Goal: Information Seeking & Learning: Find specific fact

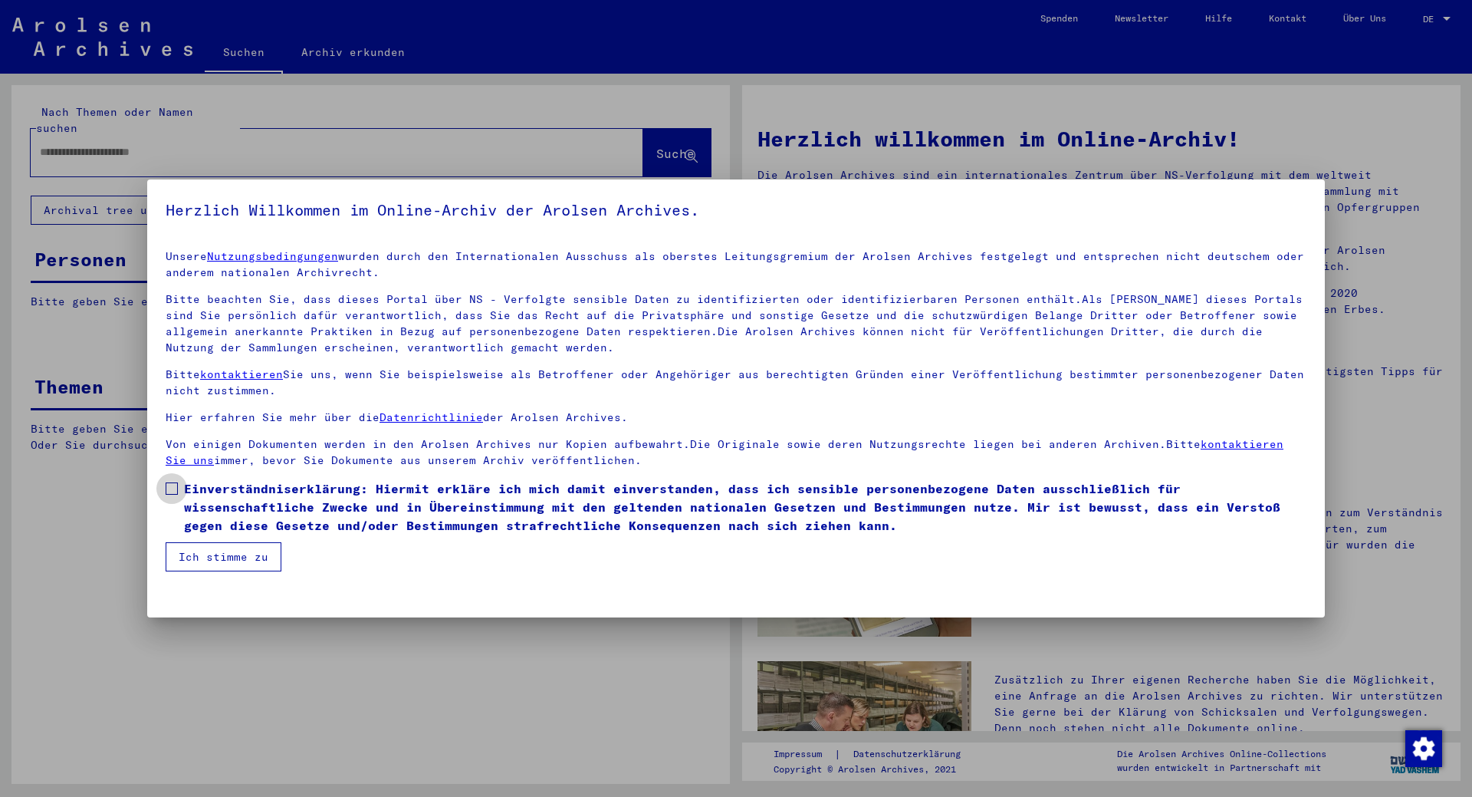
click at [172, 489] on span at bounding box center [172, 488] width 12 height 12
click at [202, 557] on button "Ich stimme zu" at bounding box center [224, 556] width 116 height 29
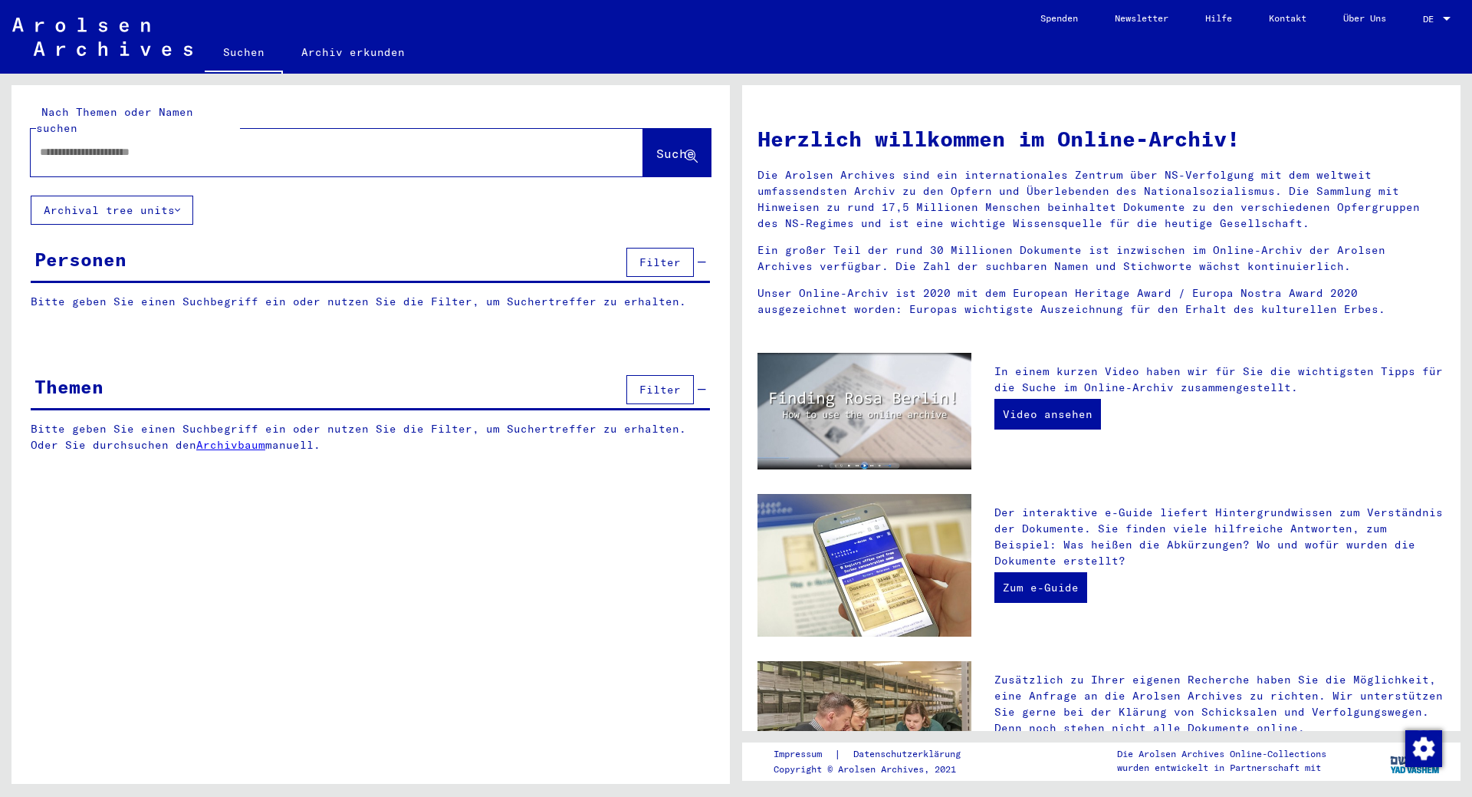
click at [78, 144] on input "text" at bounding box center [318, 152] width 557 height 16
type input "********"
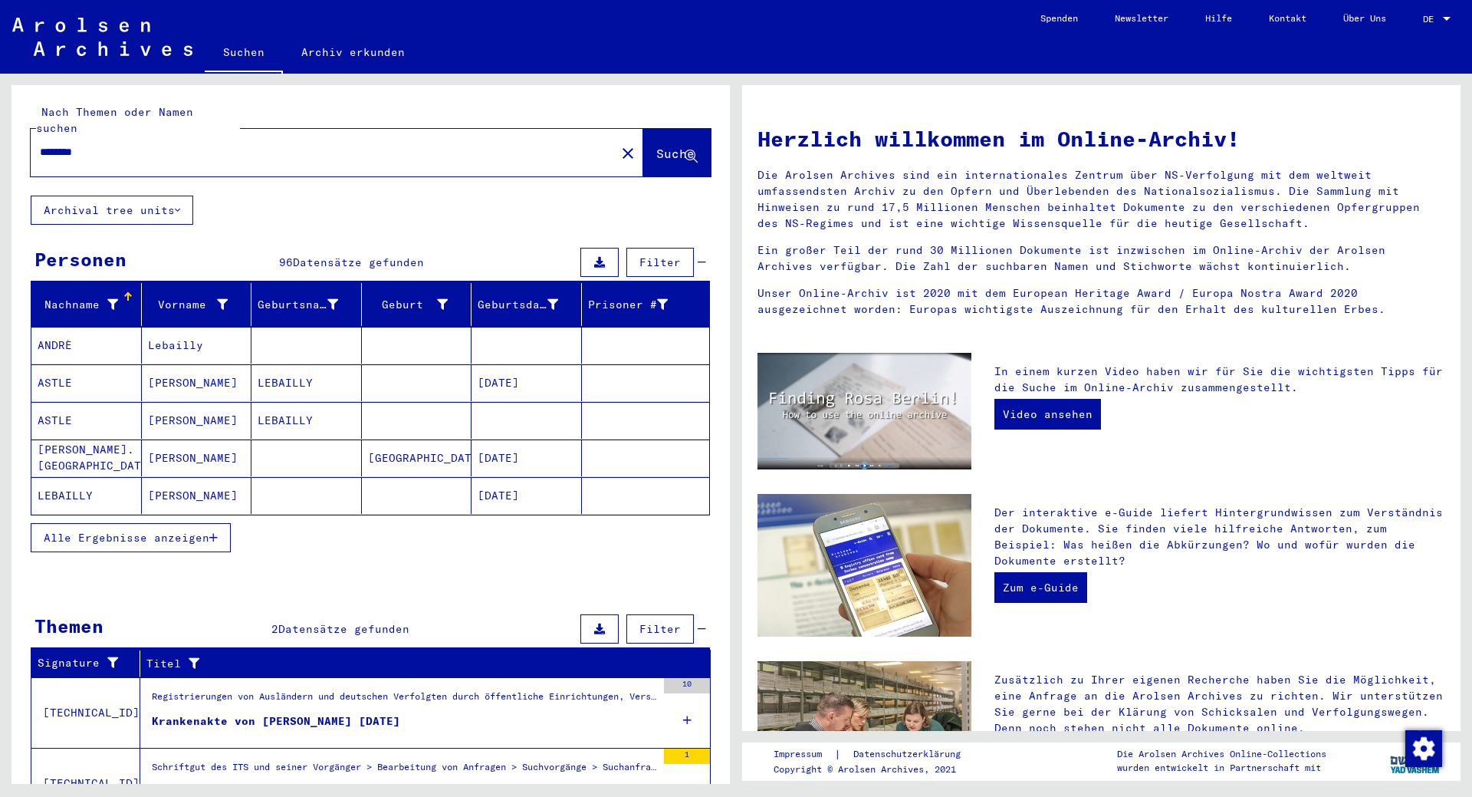
click at [163, 531] on span "Alle Ergebnisse anzeigen" at bounding box center [127, 538] width 166 height 14
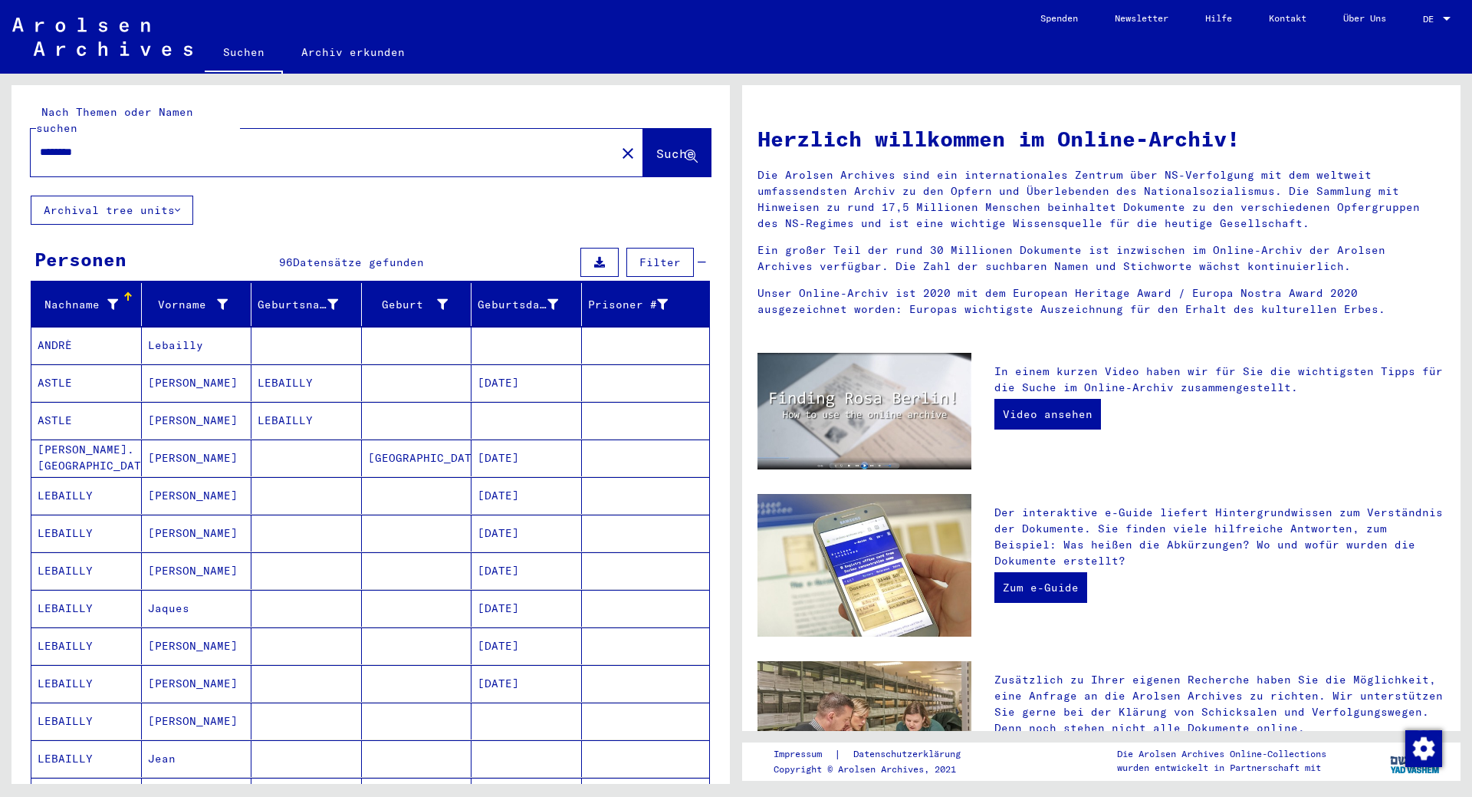
click at [73, 481] on mat-cell "LEBAILLY" at bounding box center [86, 495] width 110 height 37
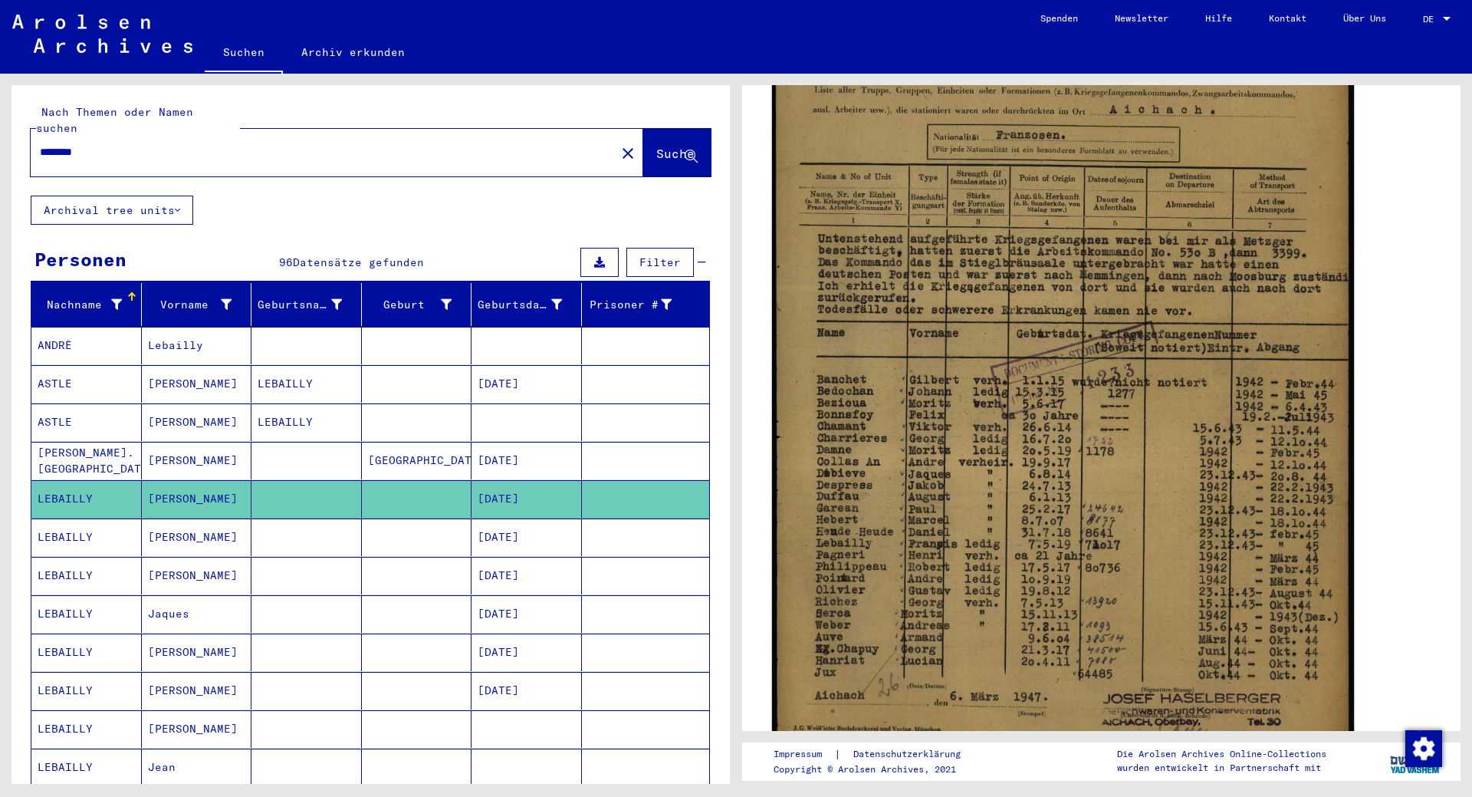
scroll to position [386, 0]
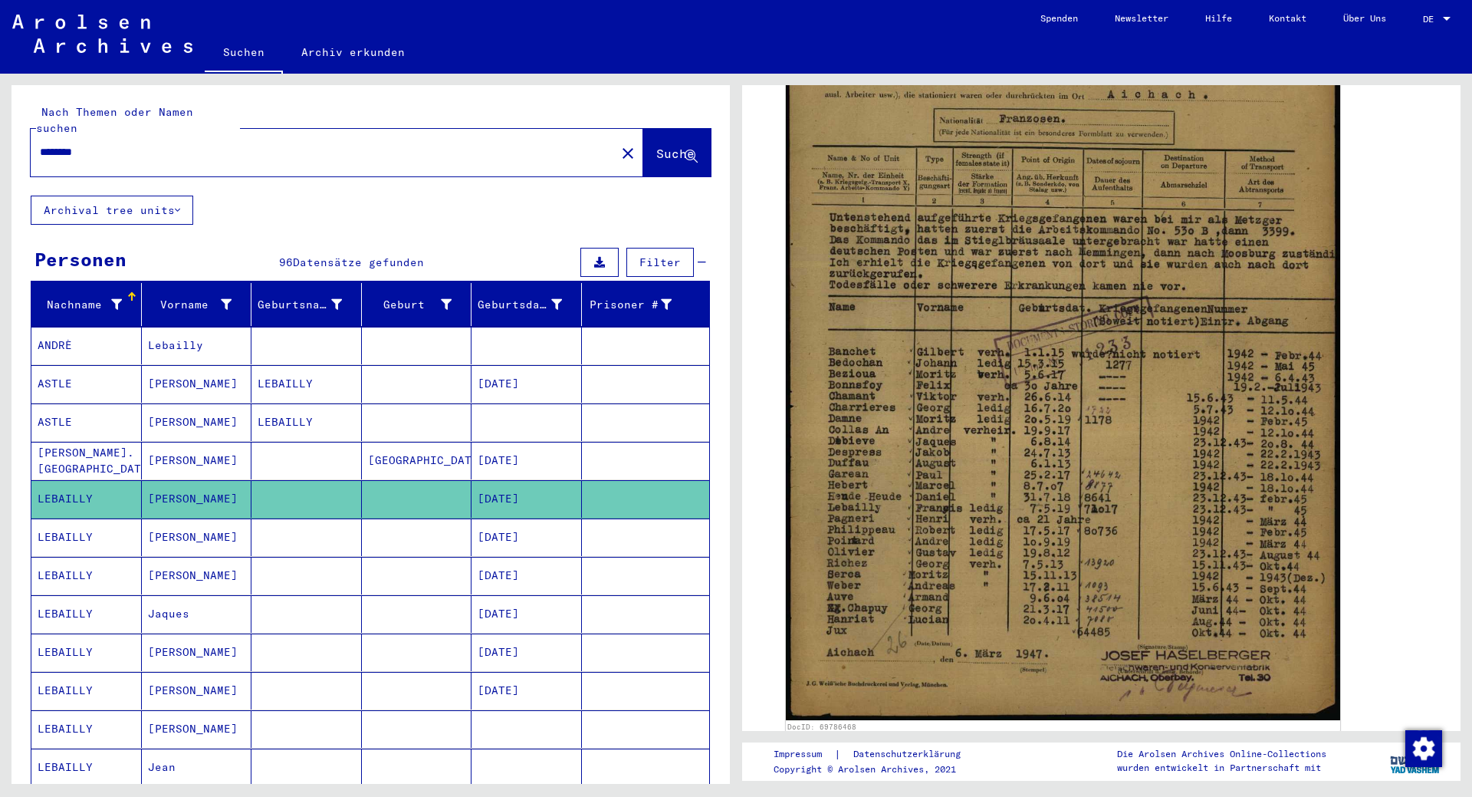
click at [54, 521] on mat-cell "LEBAILLY" at bounding box center [86, 537] width 110 height 38
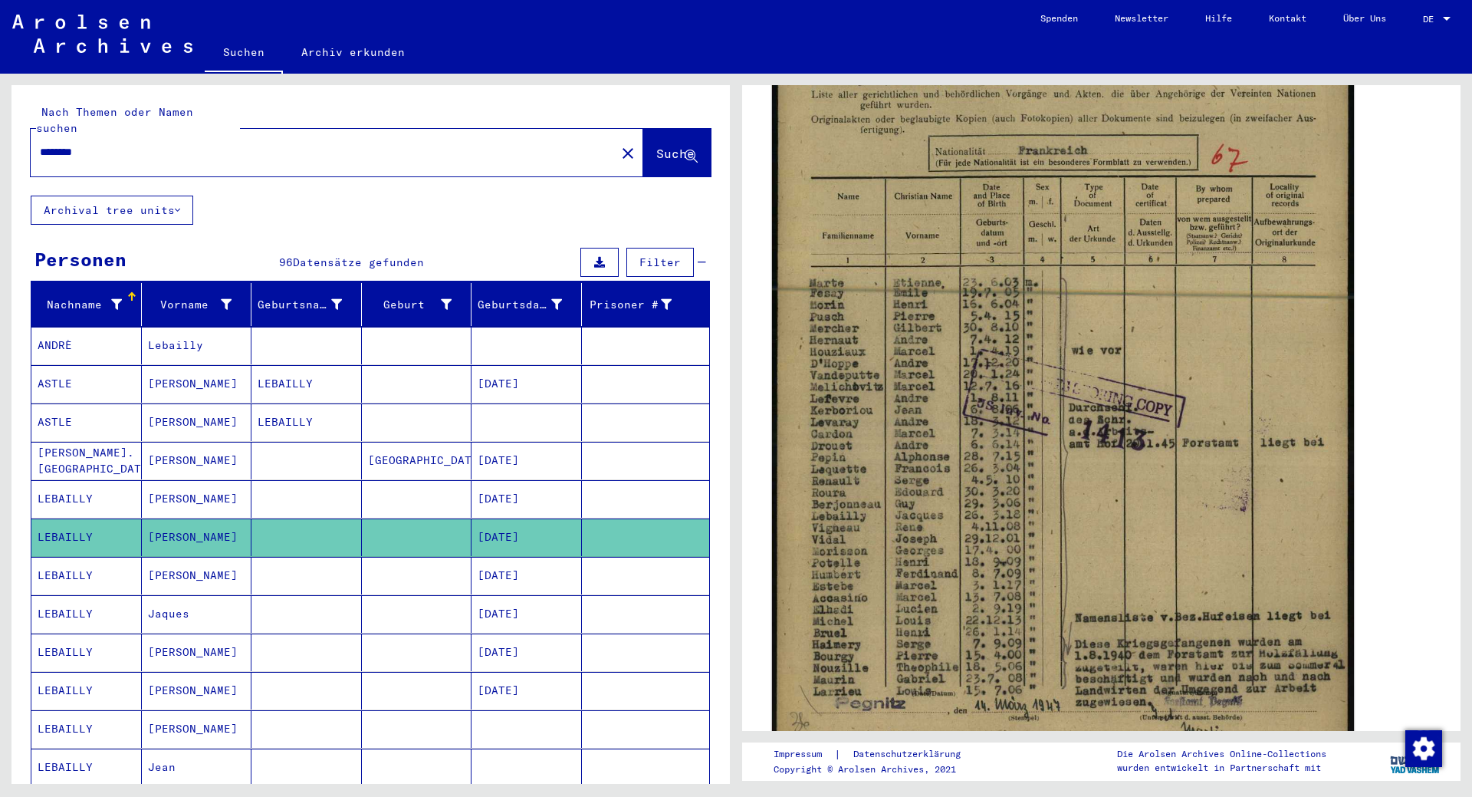
scroll to position [386, 0]
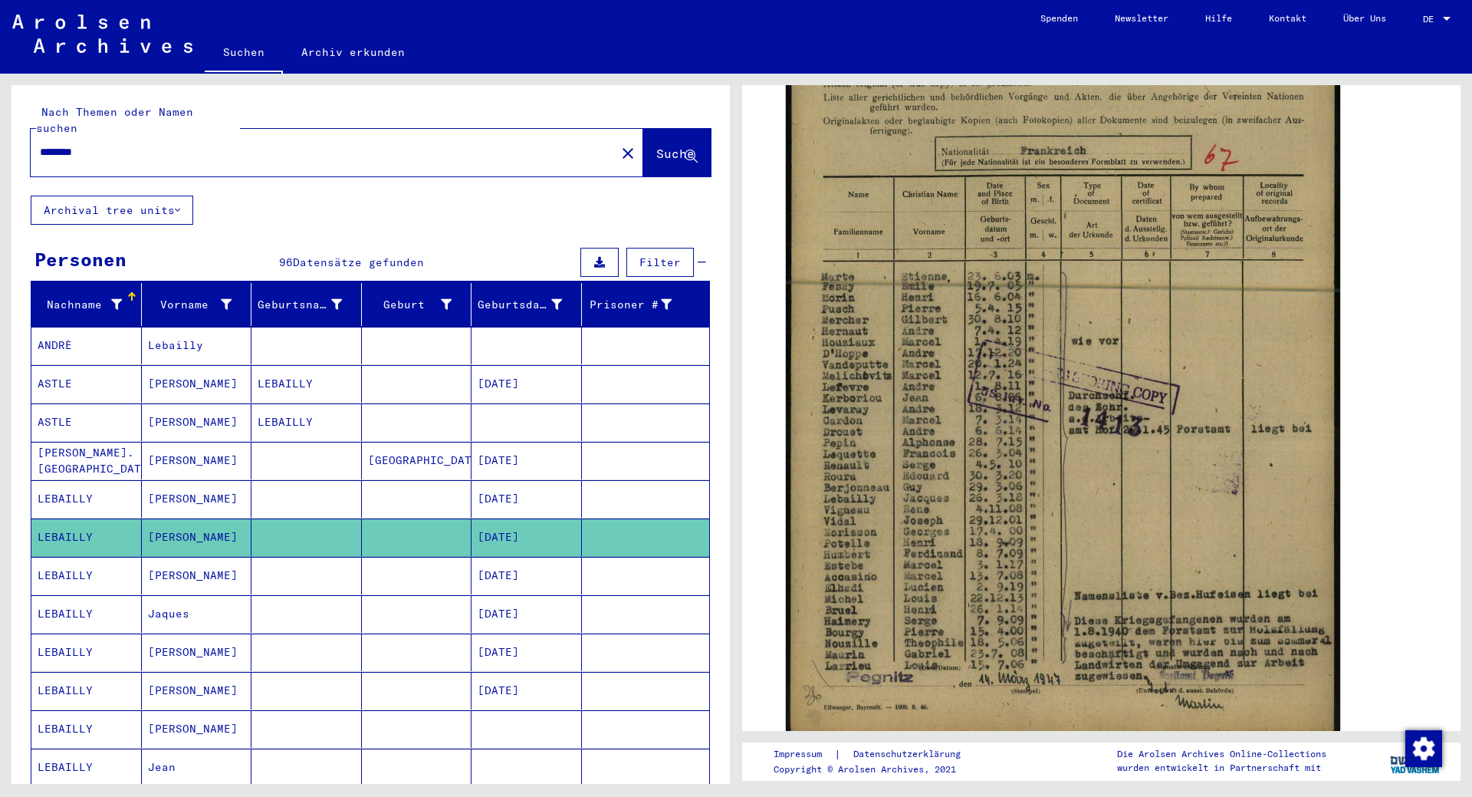
click at [69, 559] on mat-cell "LEBAILLY" at bounding box center [86, 576] width 110 height 38
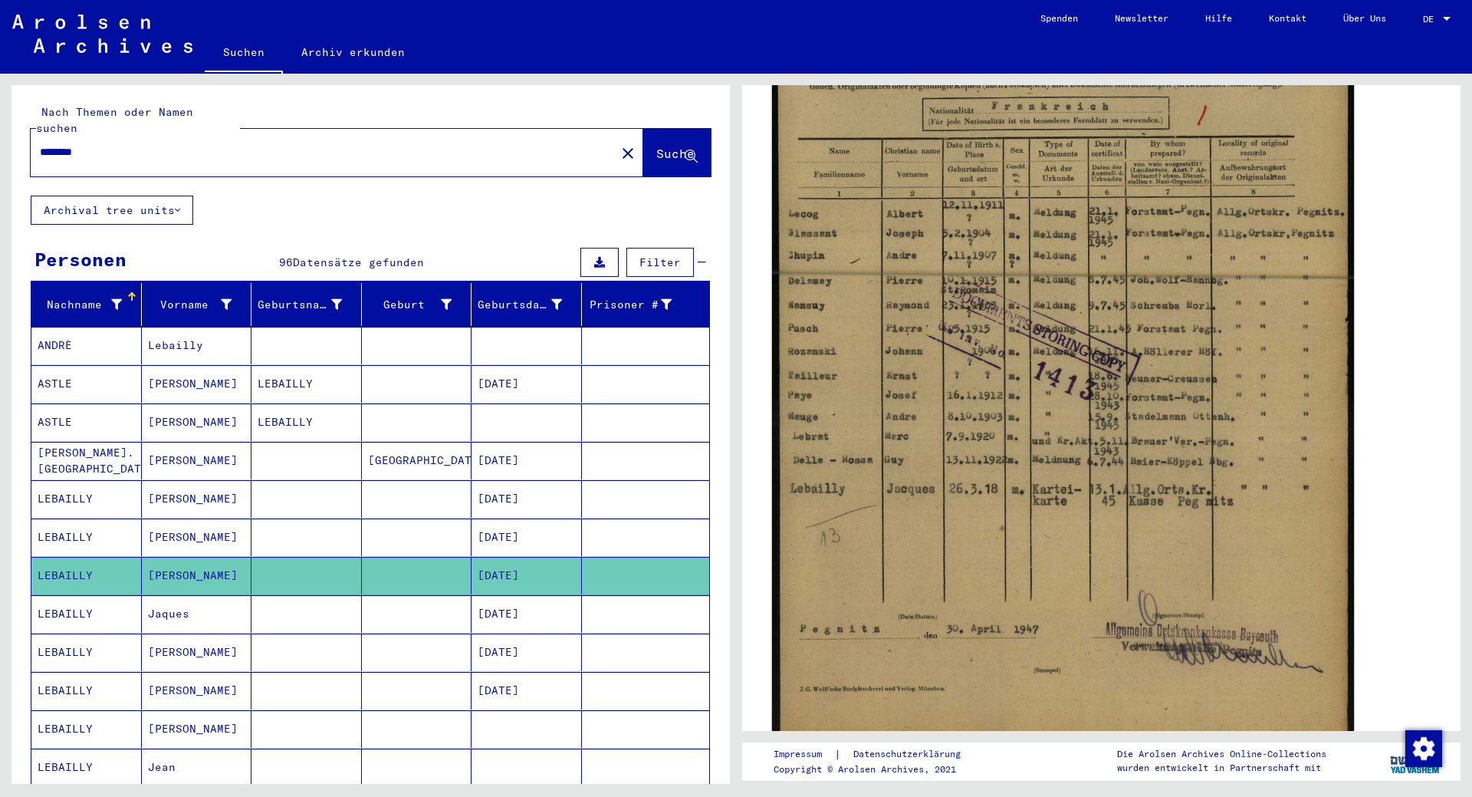
scroll to position [193, 0]
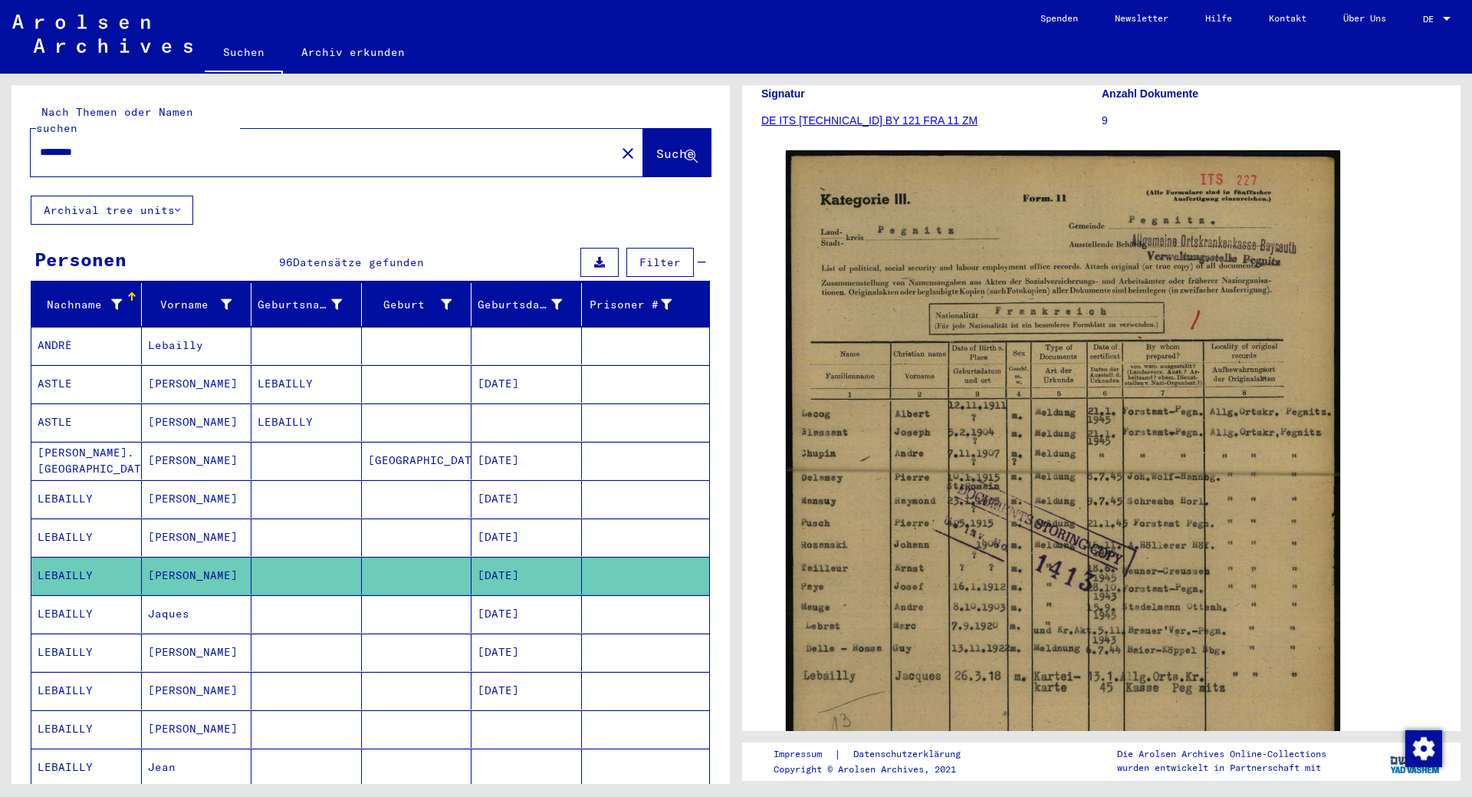
click at [71, 595] on mat-cell "LEBAILLY" at bounding box center [86, 614] width 110 height 38
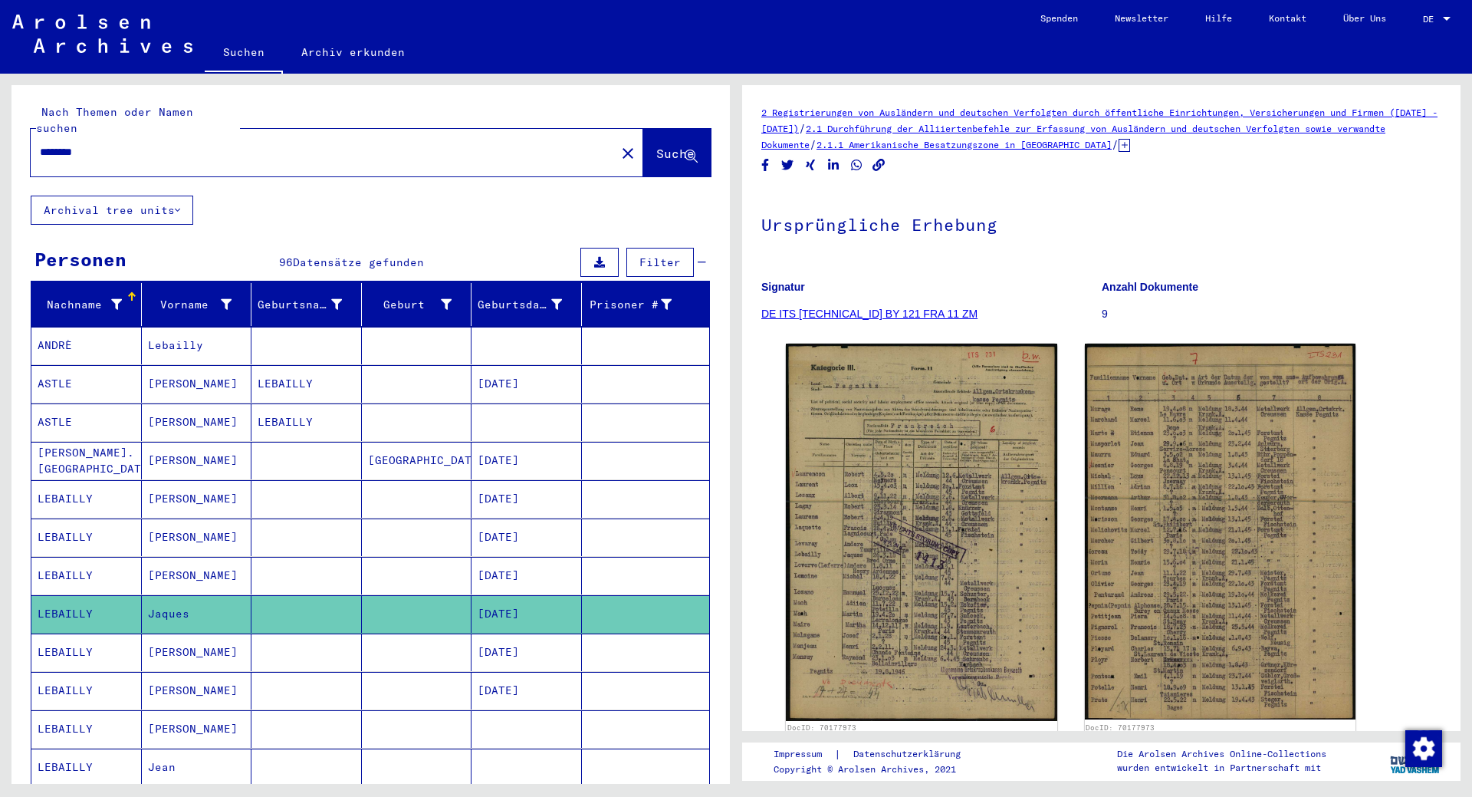
click at [61, 640] on mat-cell "LEBAILLY" at bounding box center [86, 652] width 110 height 38
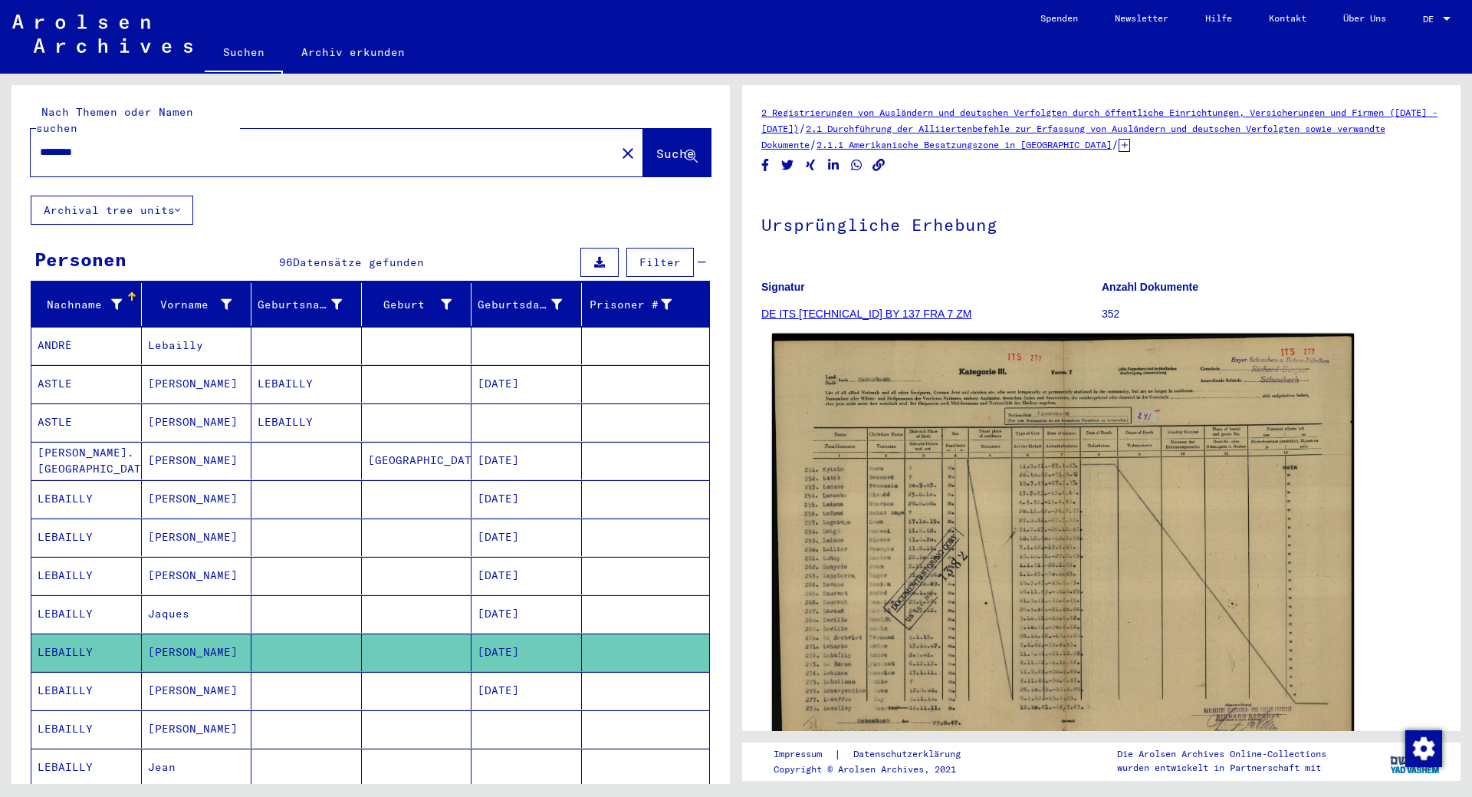
click at [1143, 581] on img at bounding box center [1063, 542] width 582 height 417
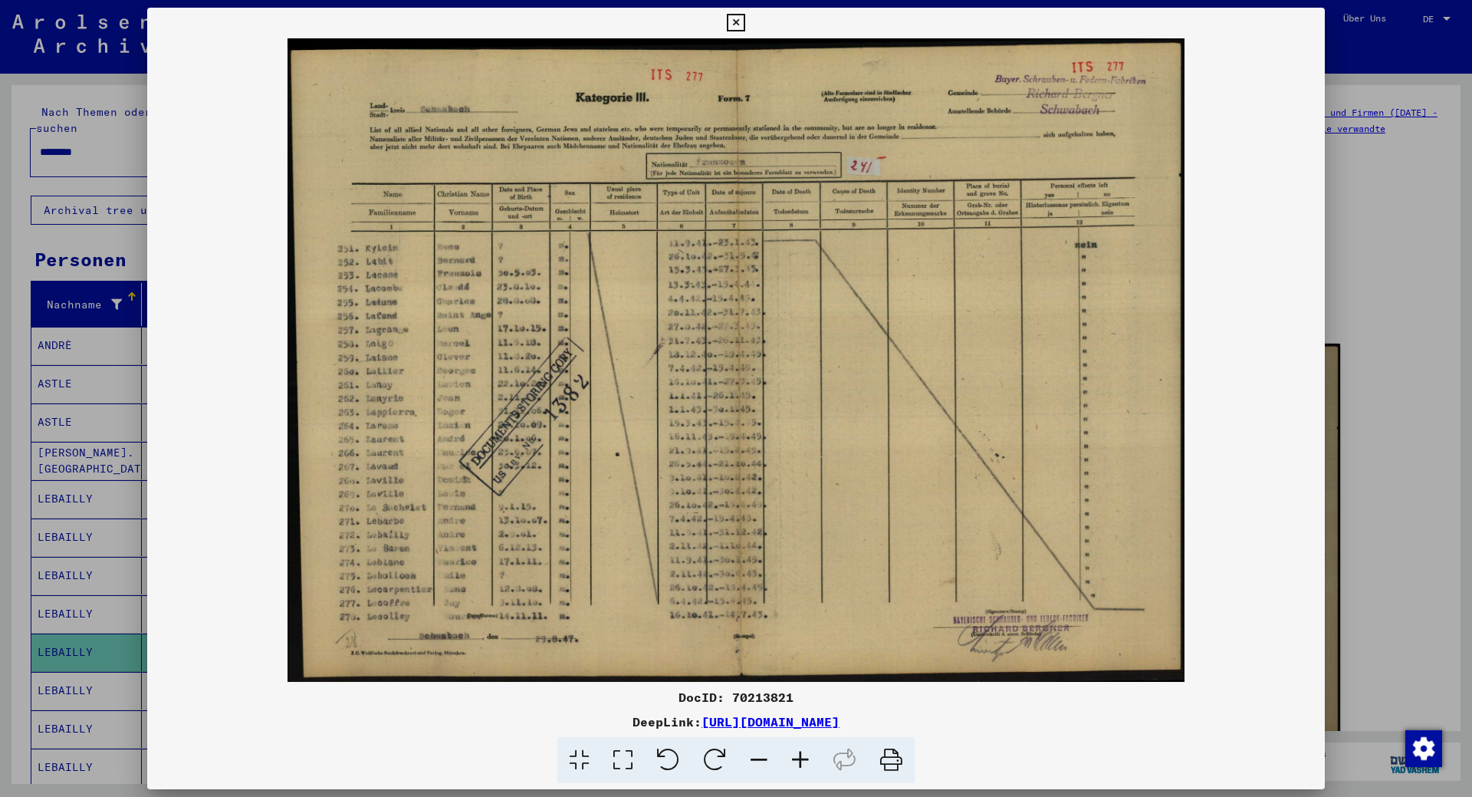
click at [797, 761] on icon at bounding box center [800, 760] width 41 height 47
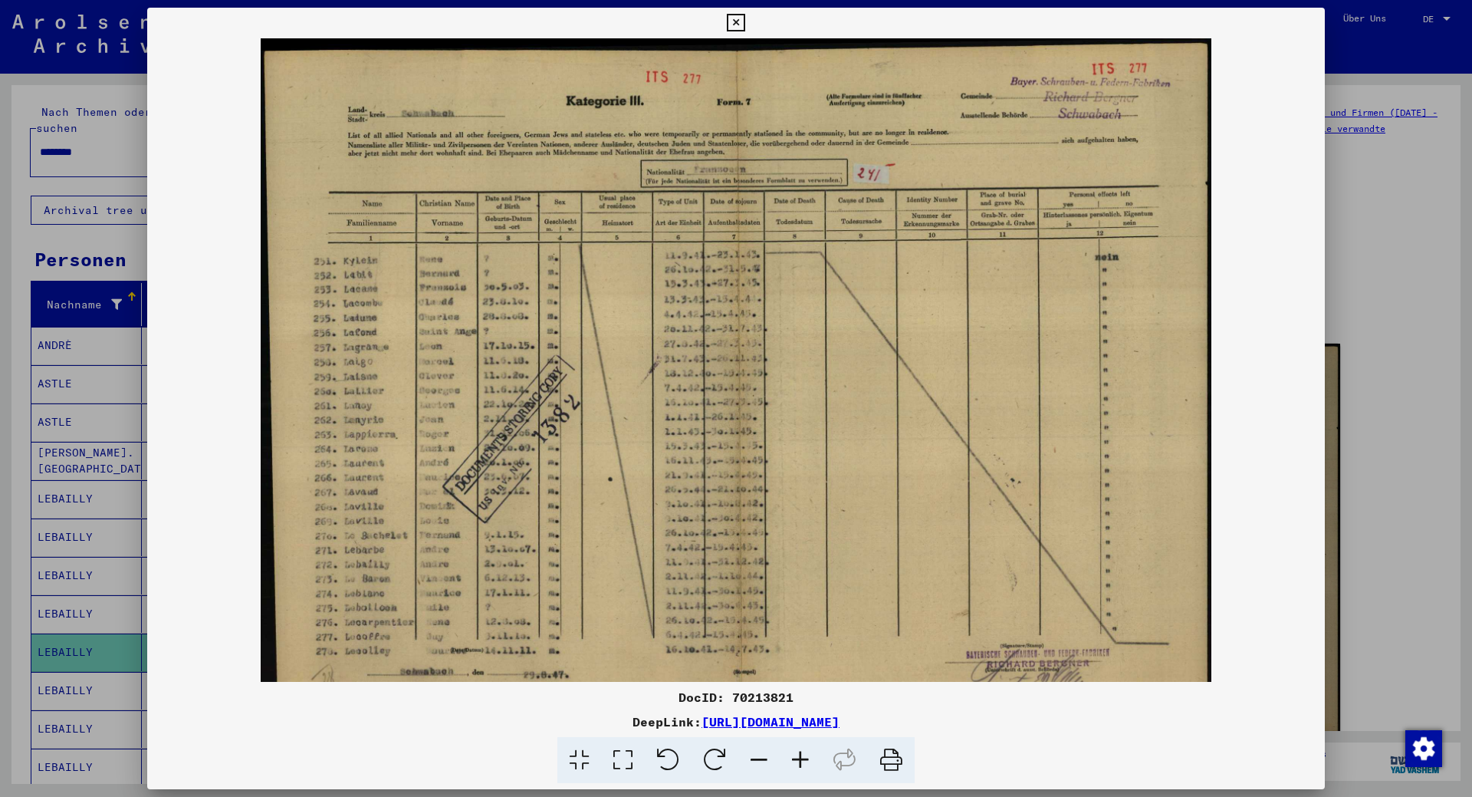
click at [797, 761] on icon at bounding box center [800, 760] width 41 height 47
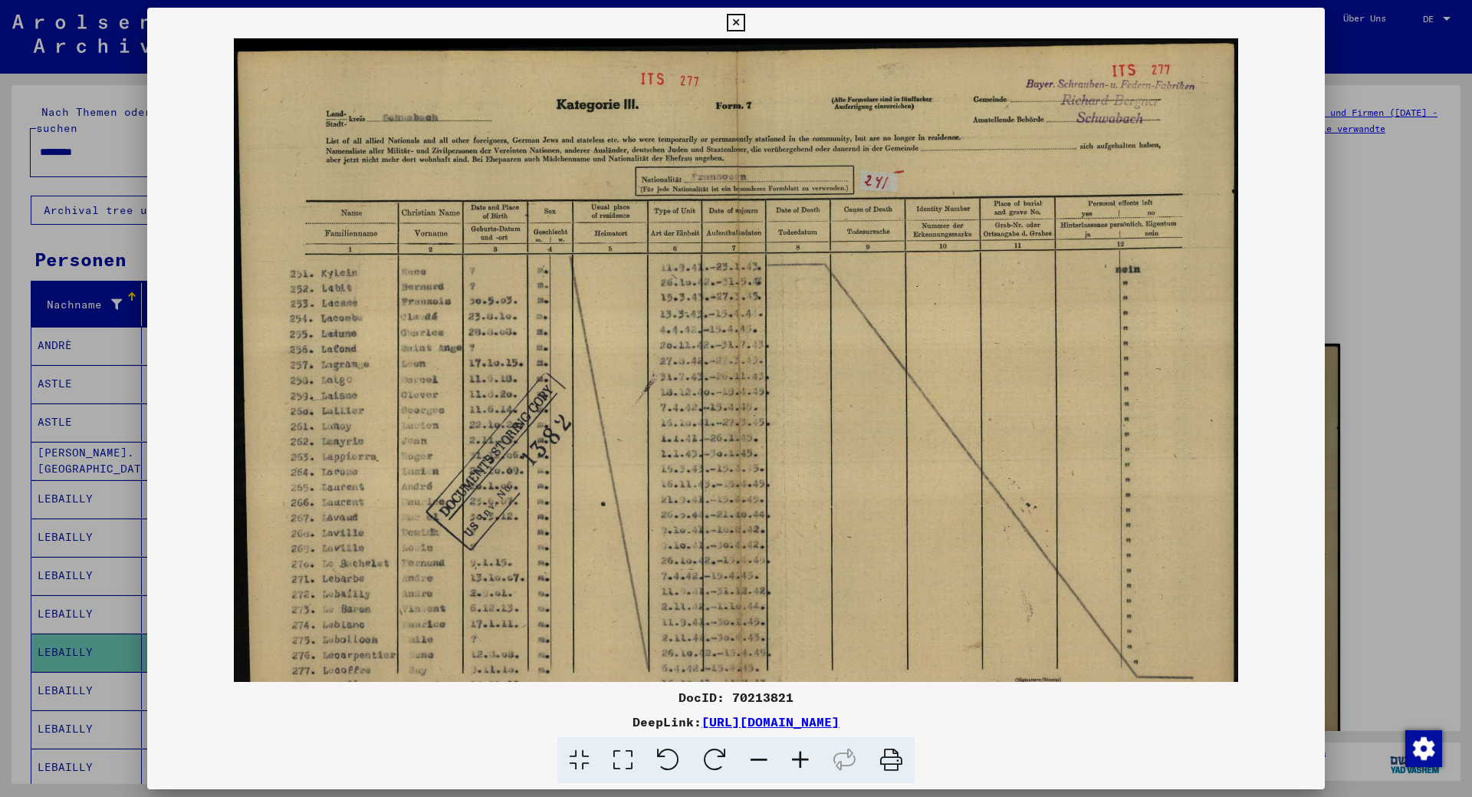
click at [797, 761] on icon at bounding box center [800, 760] width 41 height 47
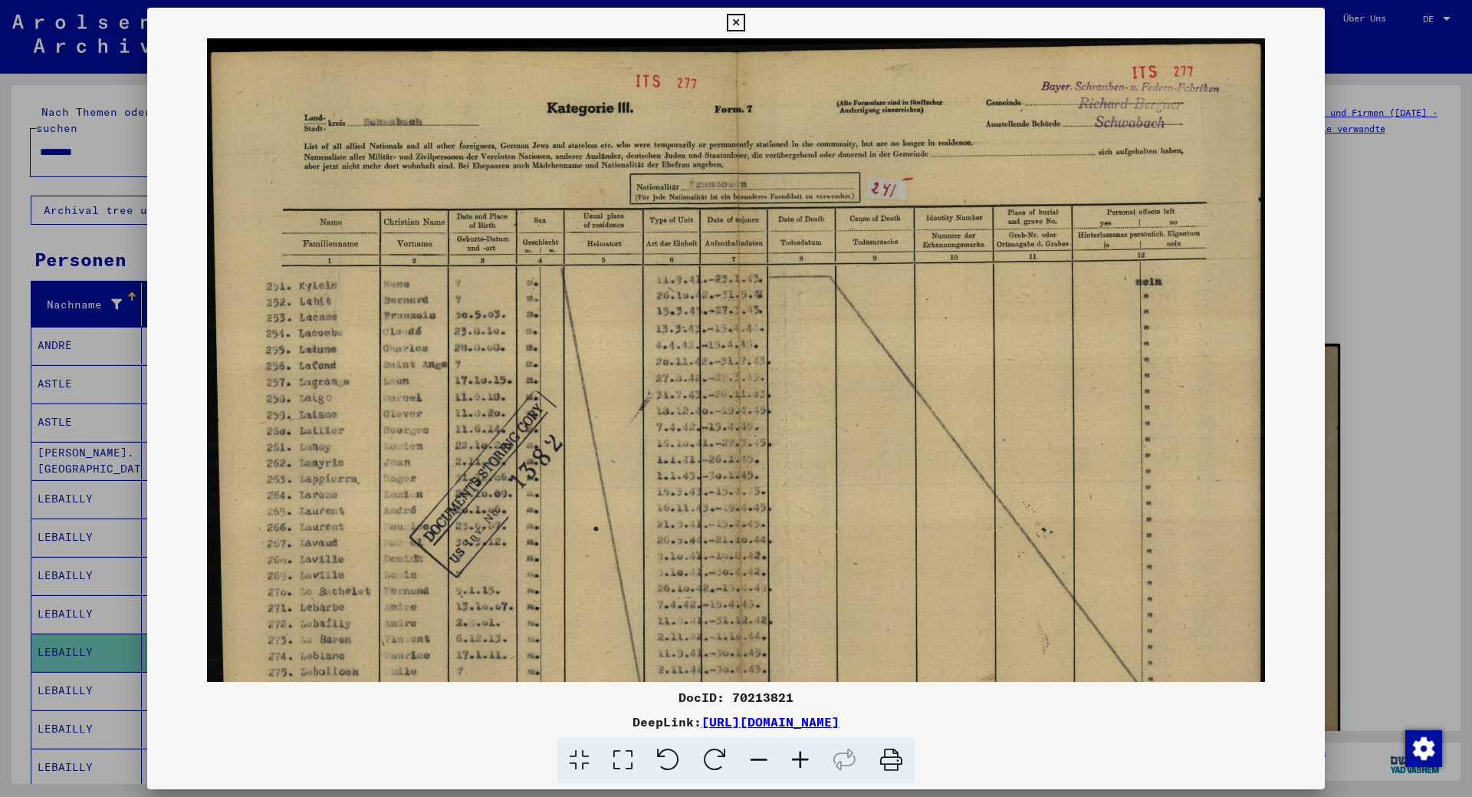
click at [797, 761] on icon at bounding box center [800, 760] width 41 height 47
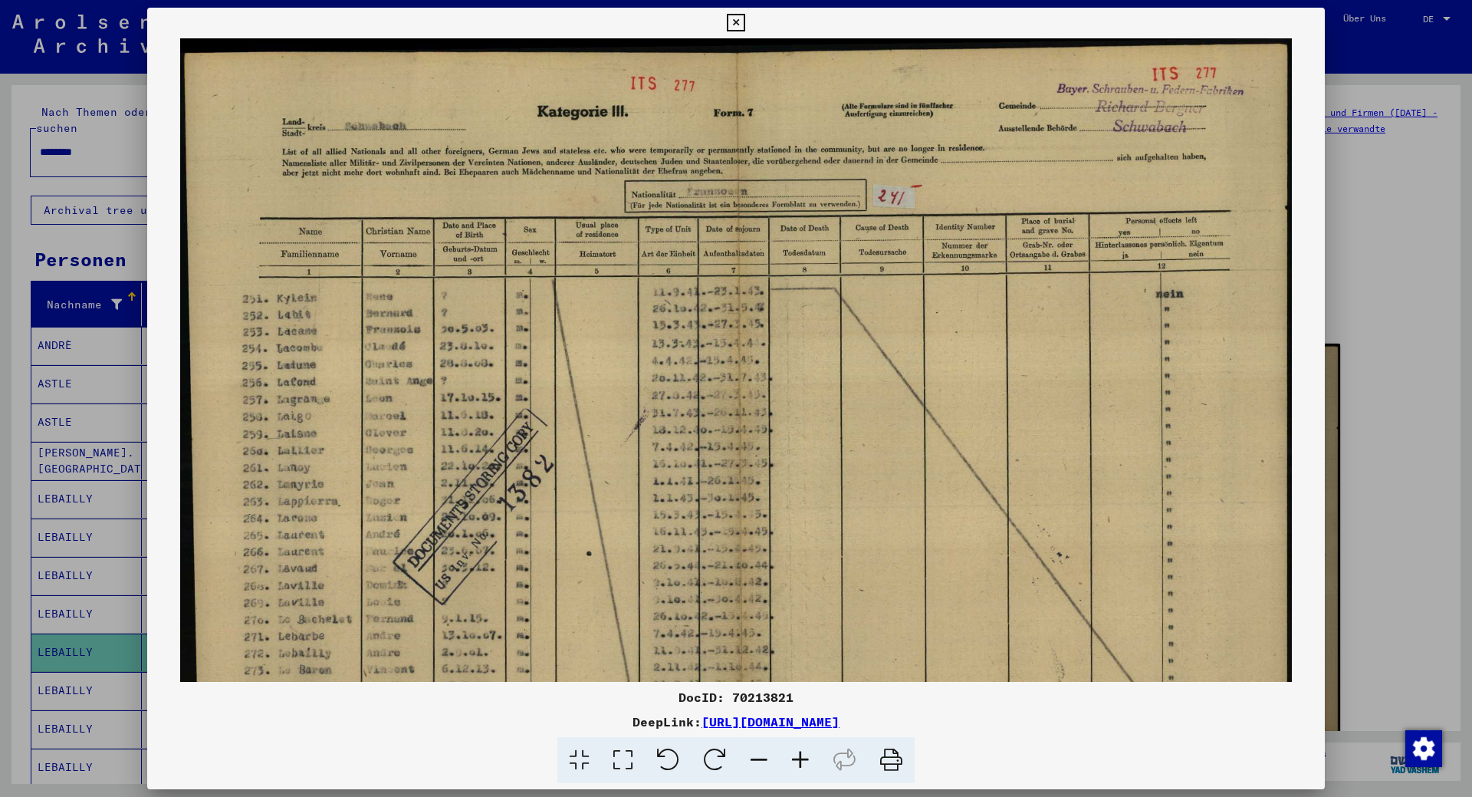
click at [745, 19] on icon at bounding box center [736, 23] width 18 height 18
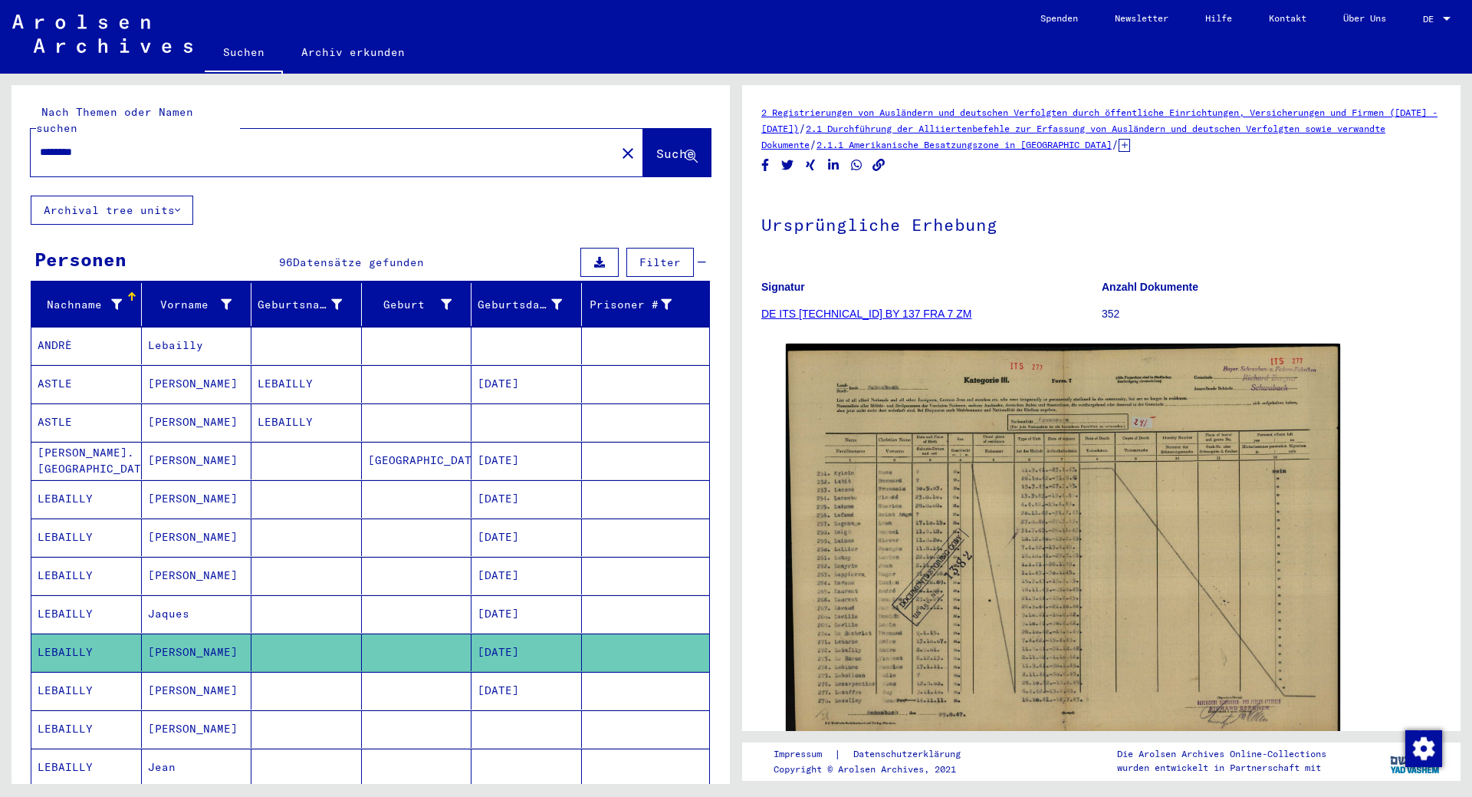
click at [52, 672] on mat-cell "LEBAILLY" at bounding box center [86, 691] width 110 height 38
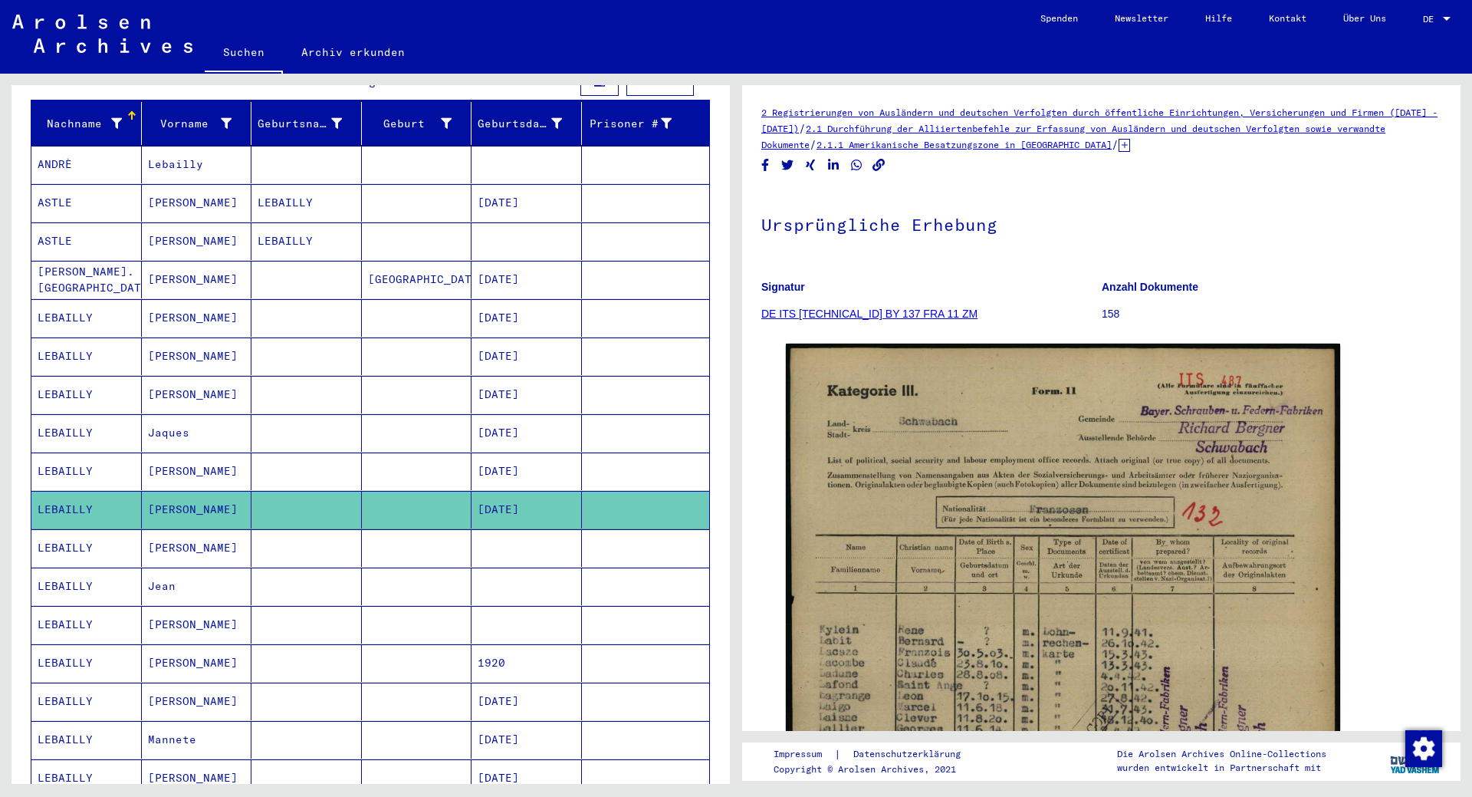
scroll to position [386, 0]
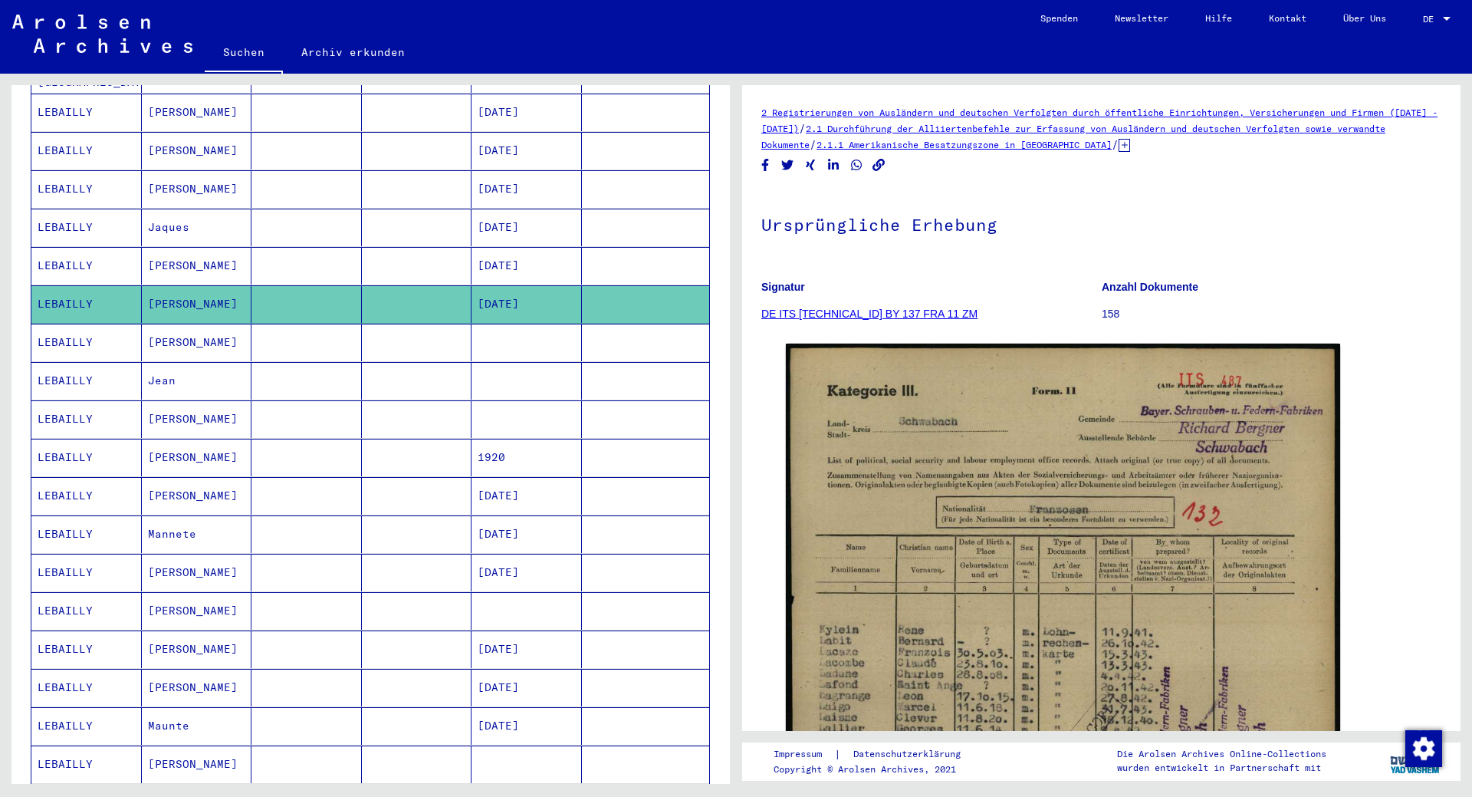
click at [52, 324] on mat-cell "LEBAILLY" at bounding box center [86, 343] width 110 height 38
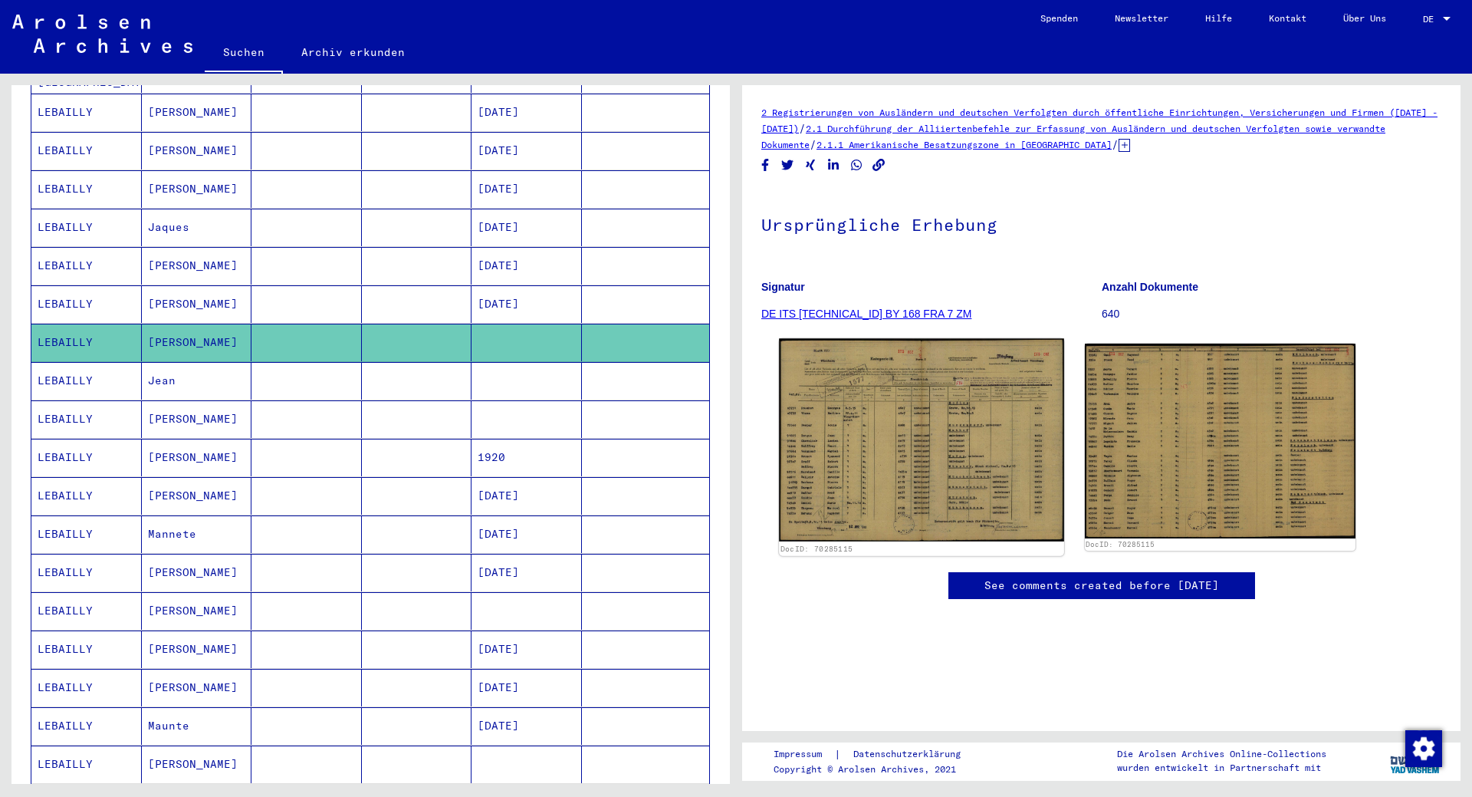
click at [944, 456] on img at bounding box center [921, 439] width 284 height 203
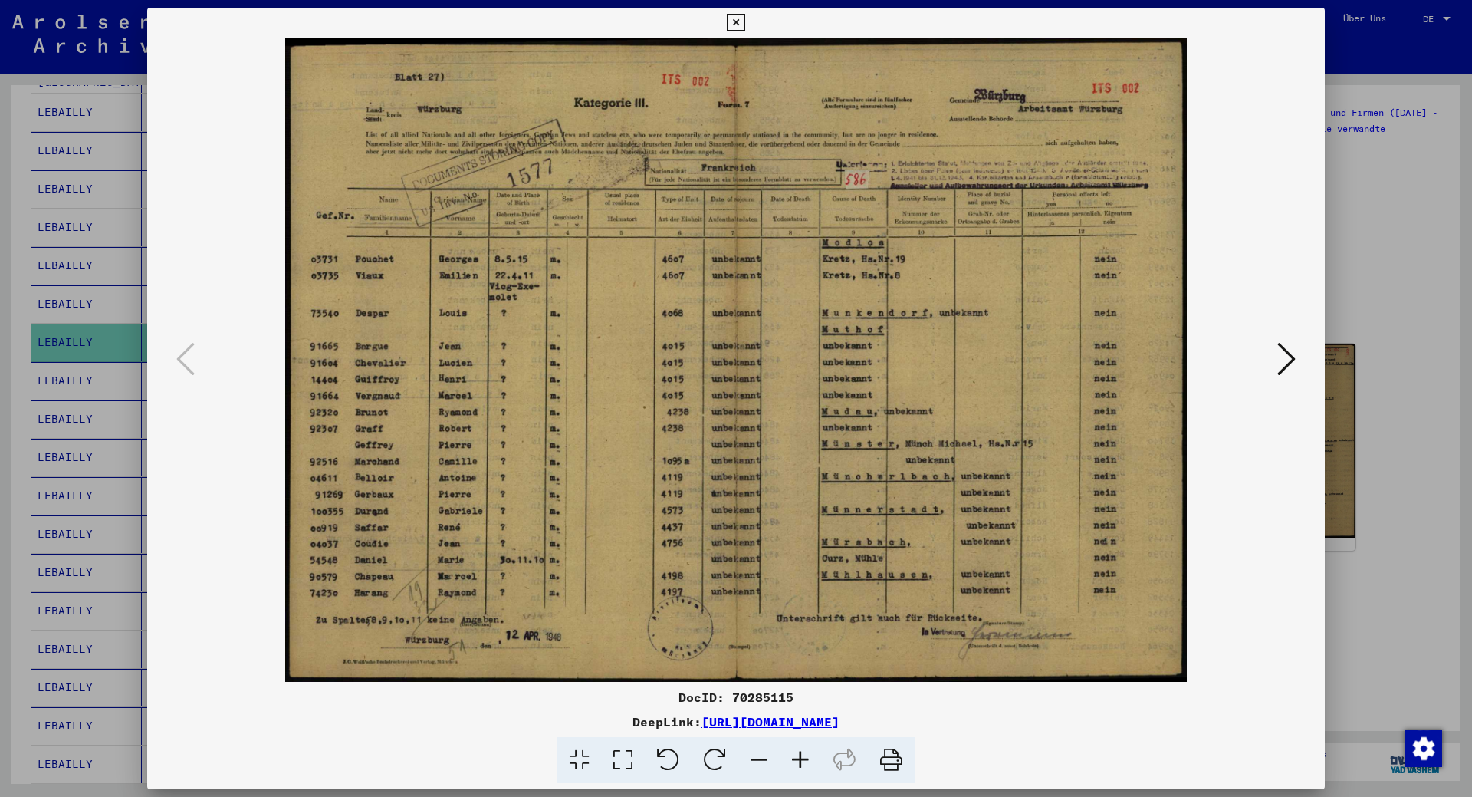
click at [745, 25] on icon at bounding box center [736, 23] width 18 height 18
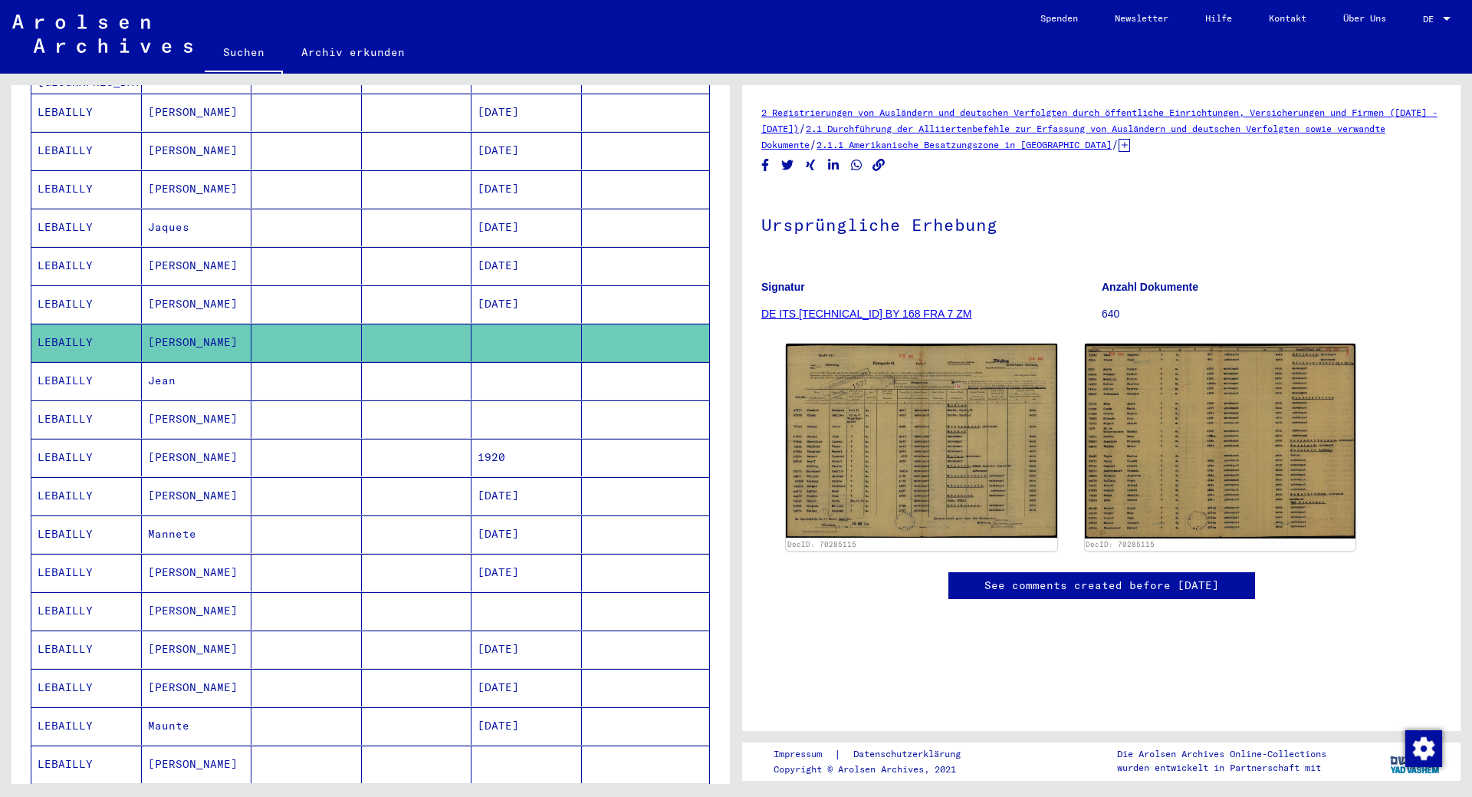
click at [59, 367] on mat-cell "LEBAILLY" at bounding box center [86, 381] width 110 height 38
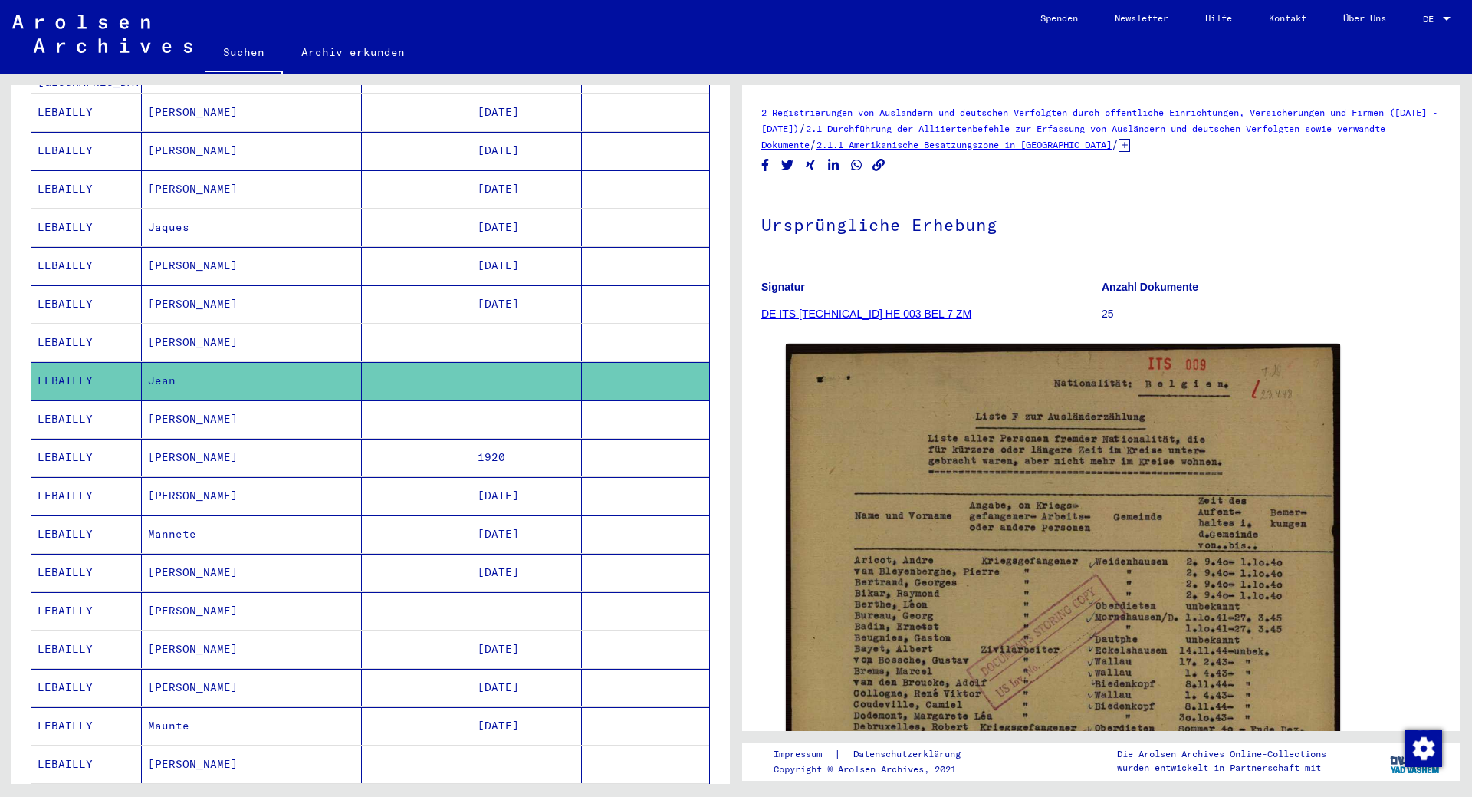
click at [65, 400] on mat-cell "LEBAILLY" at bounding box center [86, 419] width 110 height 38
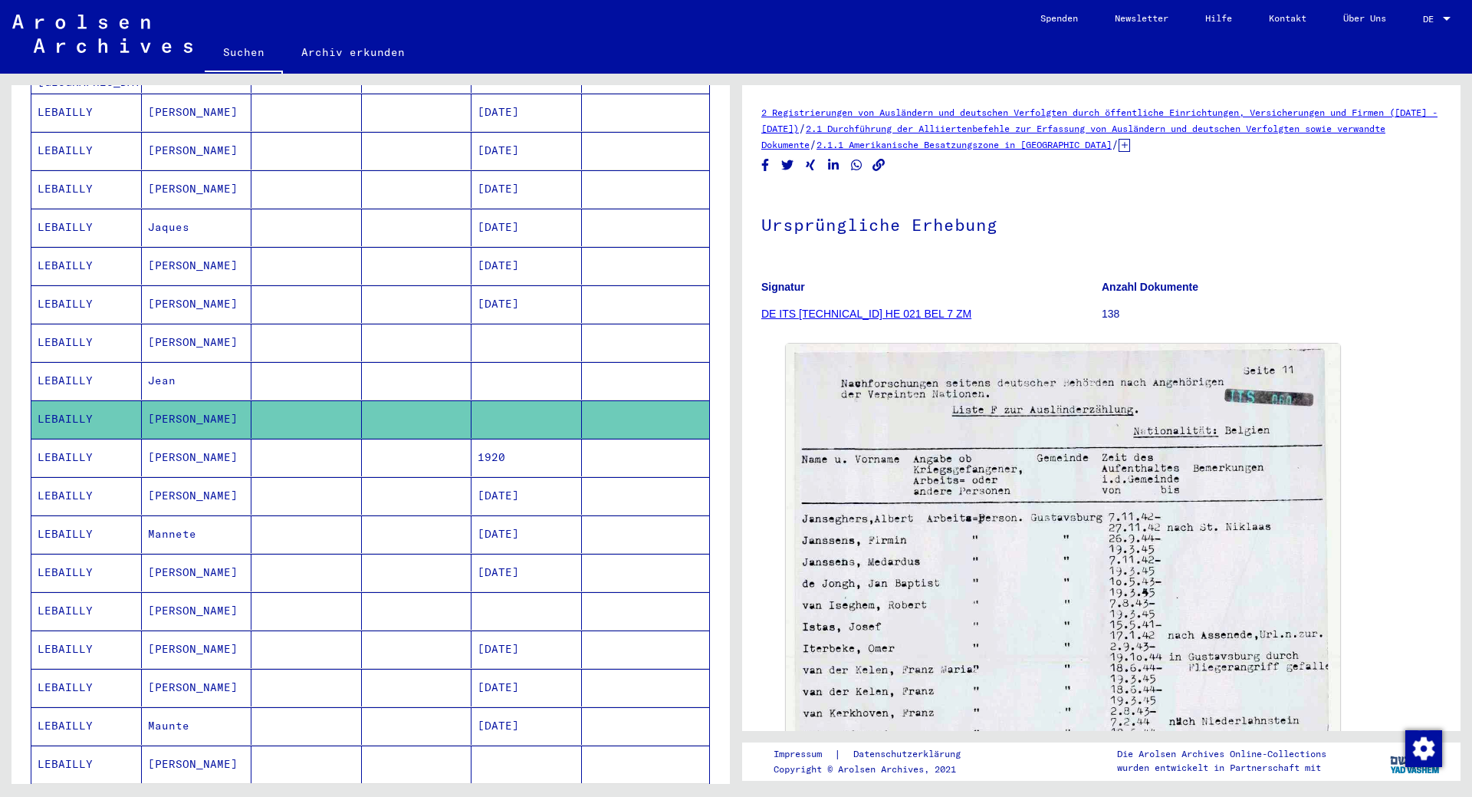
click at [77, 449] on mat-cell "LEBAILLY" at bounding box center [86, 458] width 110 height 38
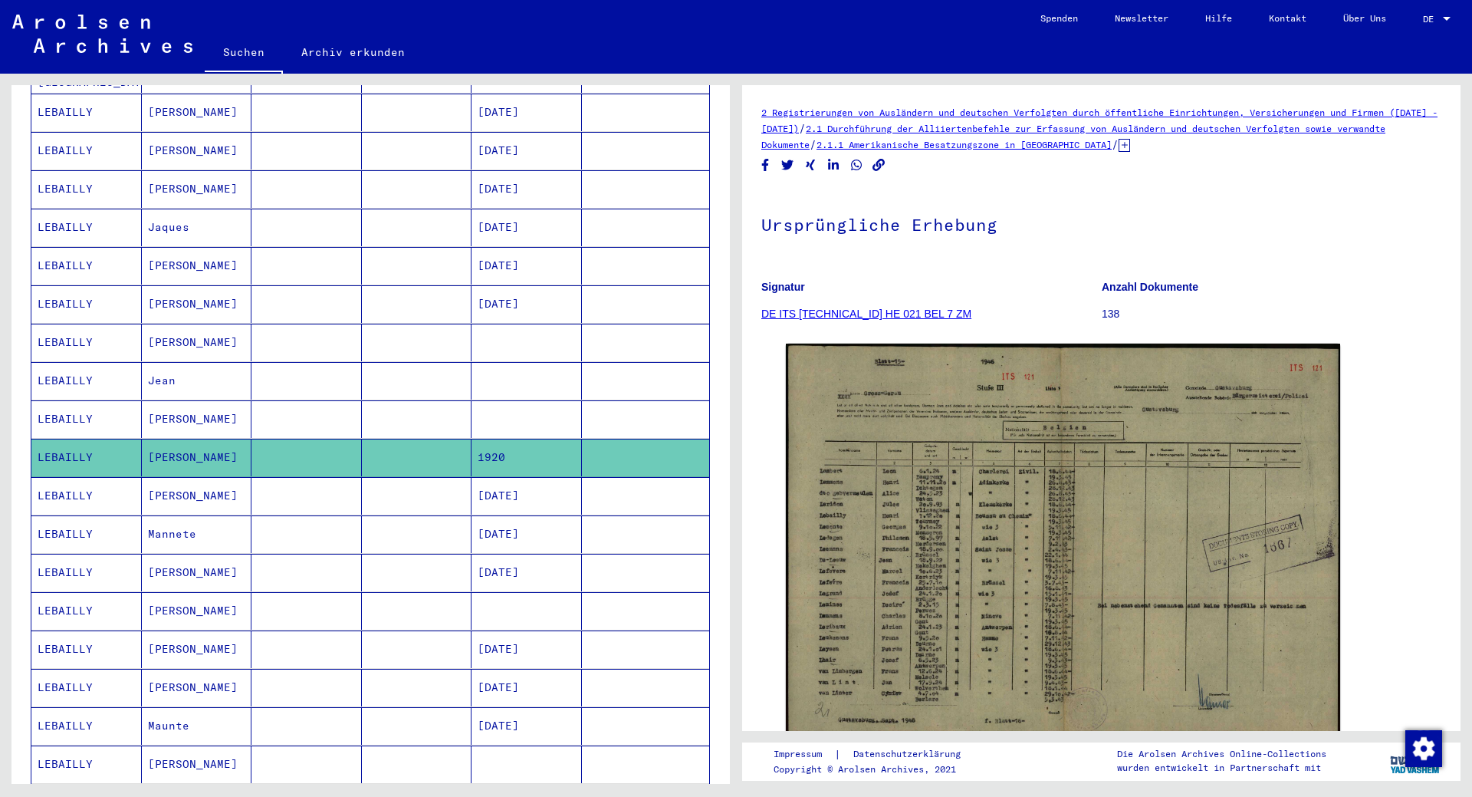
click at [81, 478] on mat-cell "LEBAILLY" at bounding box center [86, 496] width 110 height 38
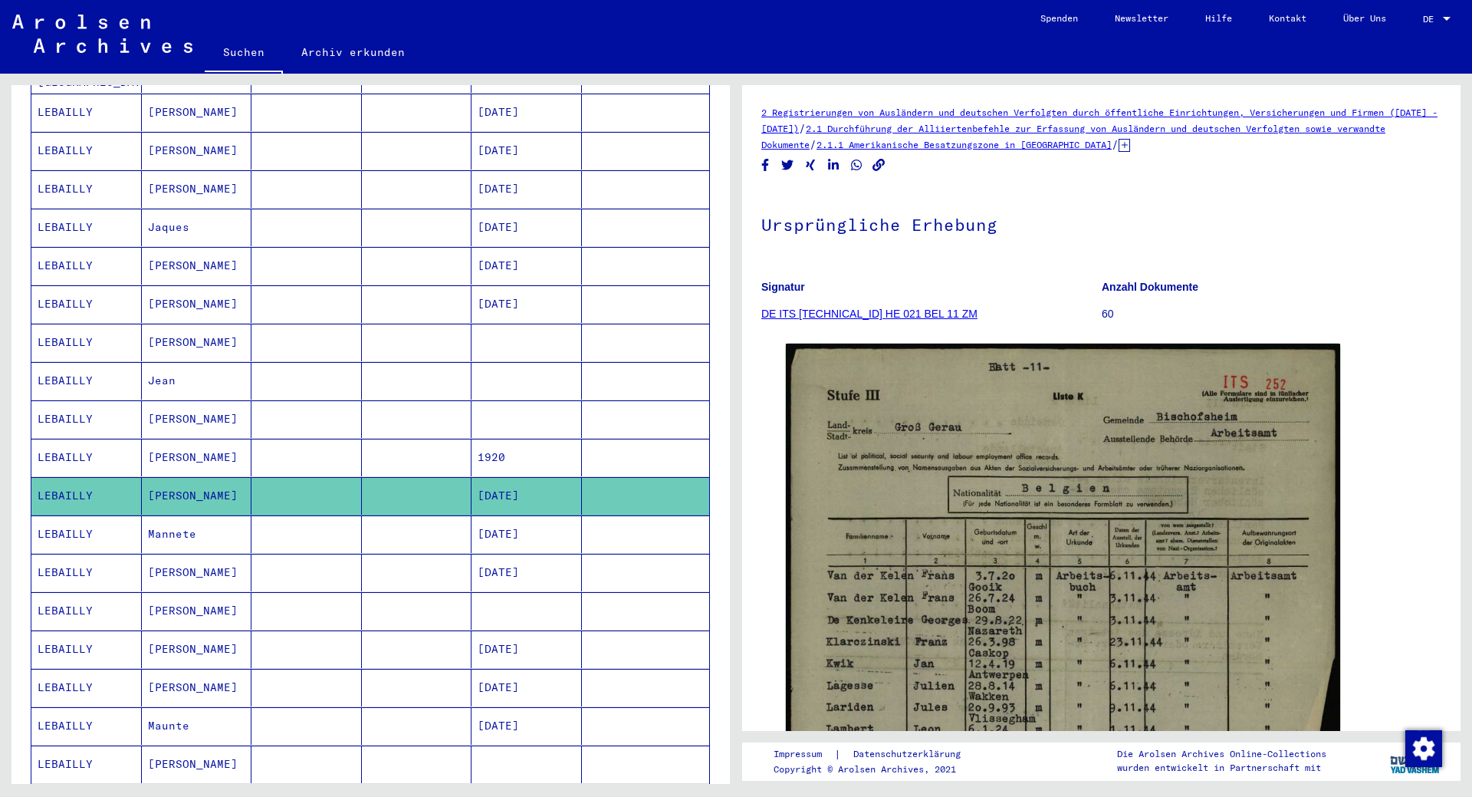
click at [54, 521] on mat-cell "LEBAILLY" at bounding box center [86, 534] width 110 height 38
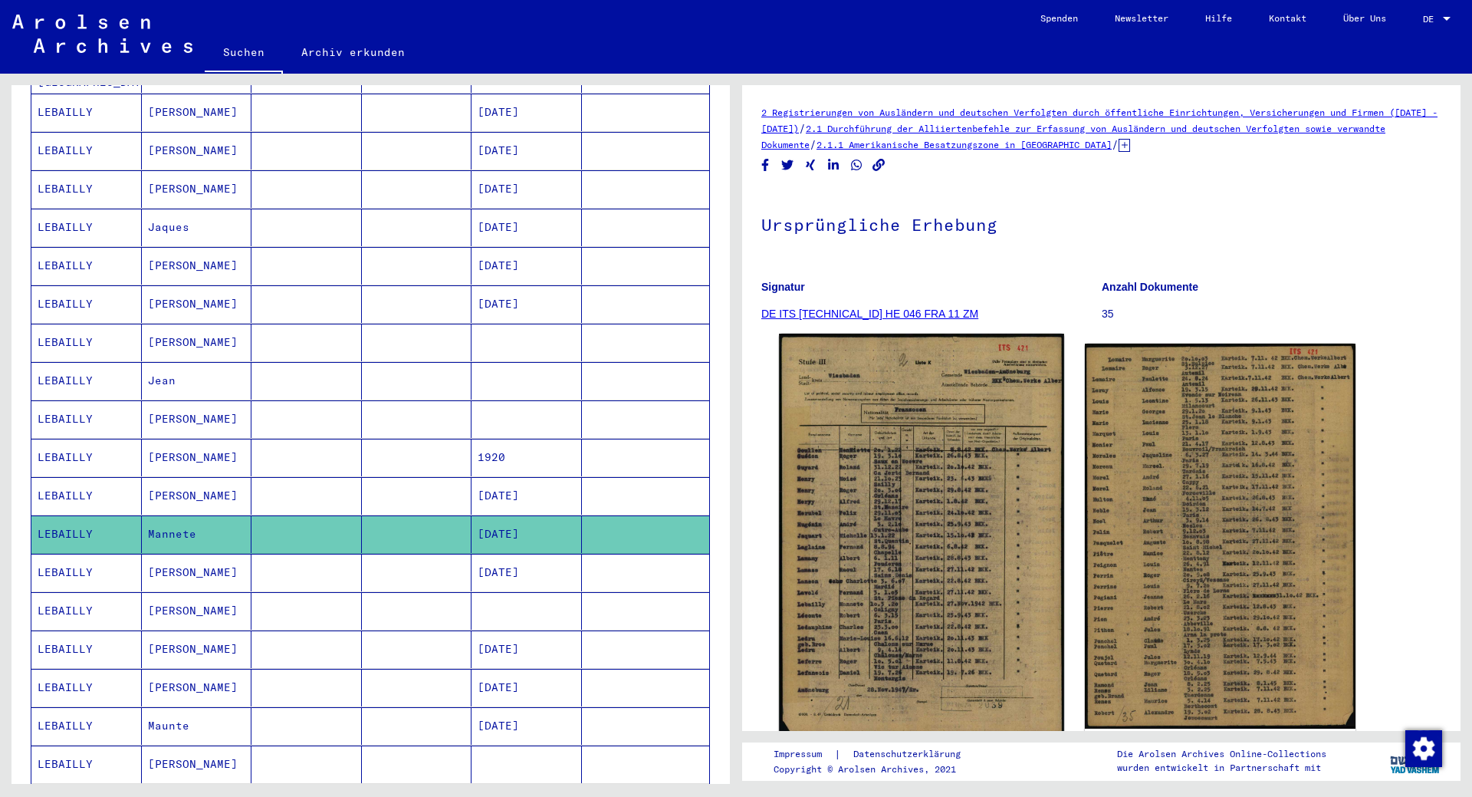
click at [970, 501] on img at bounding box center [921, 535] width 284 height 403
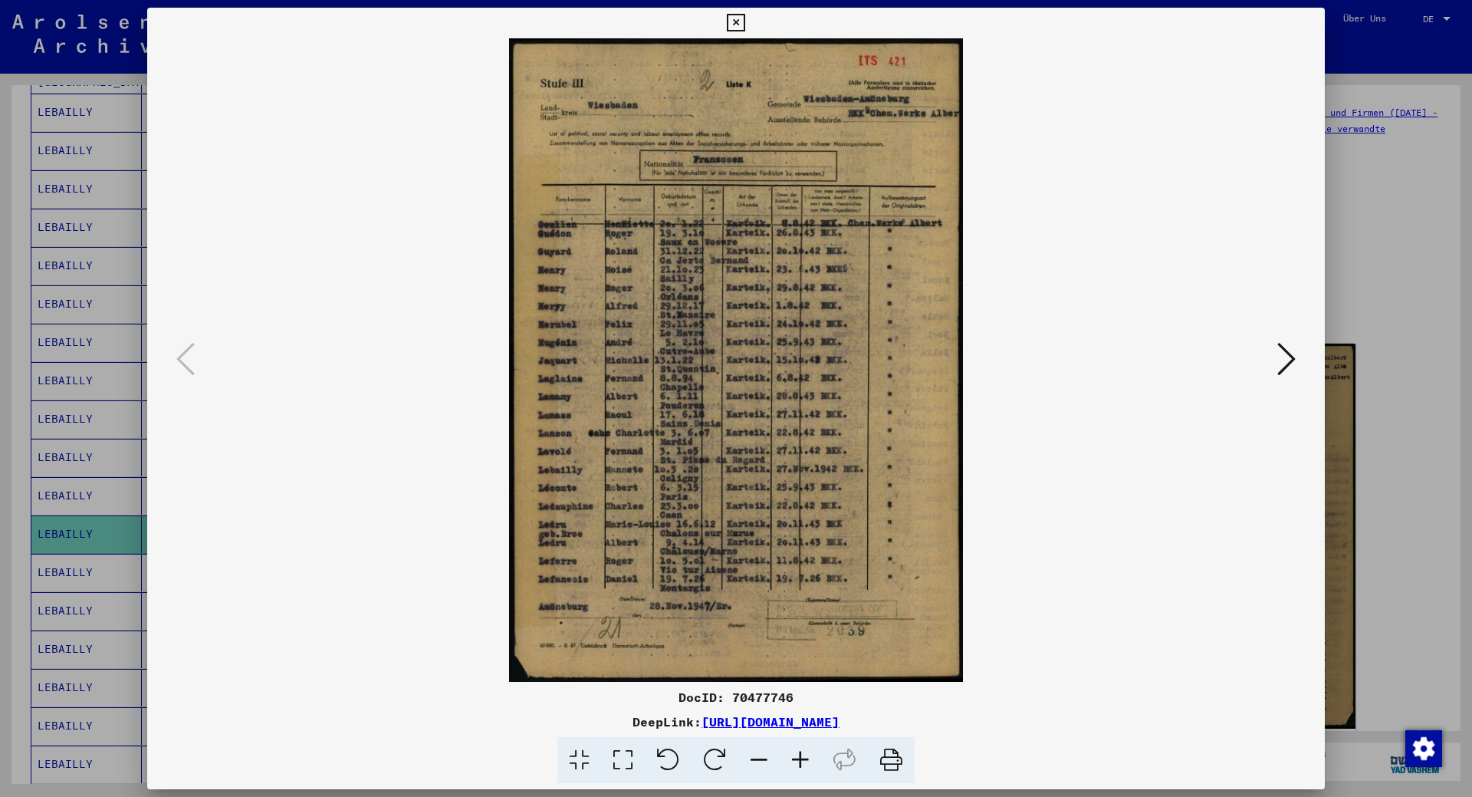
click at [745, 25] on icon at bounding box center [736, 23] width 18 height 18
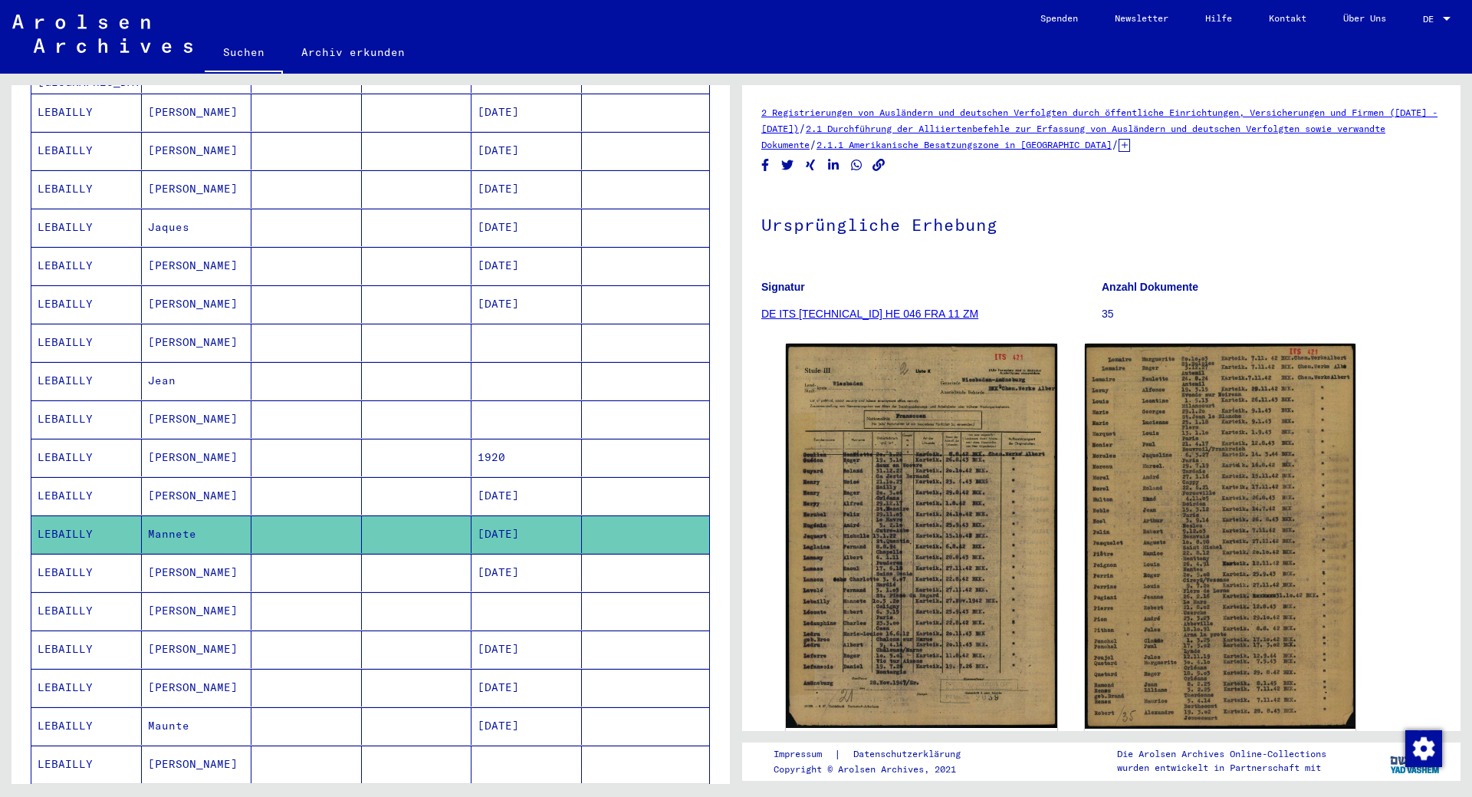
click at [69, 554] on mat-cell "LEBAILLY" at bounding box center [86, 573] width 110 height 38
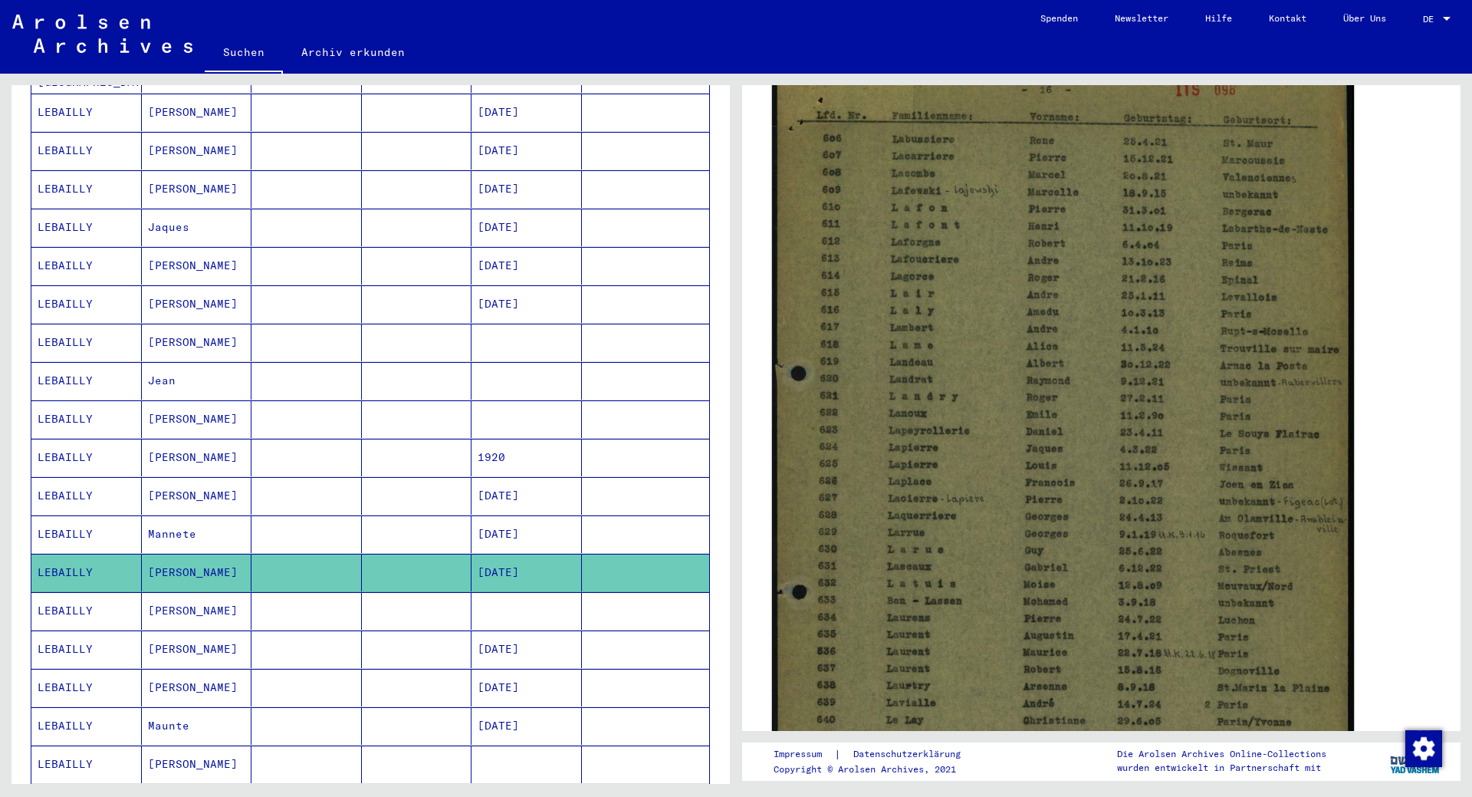
scroll to position [193, 0]
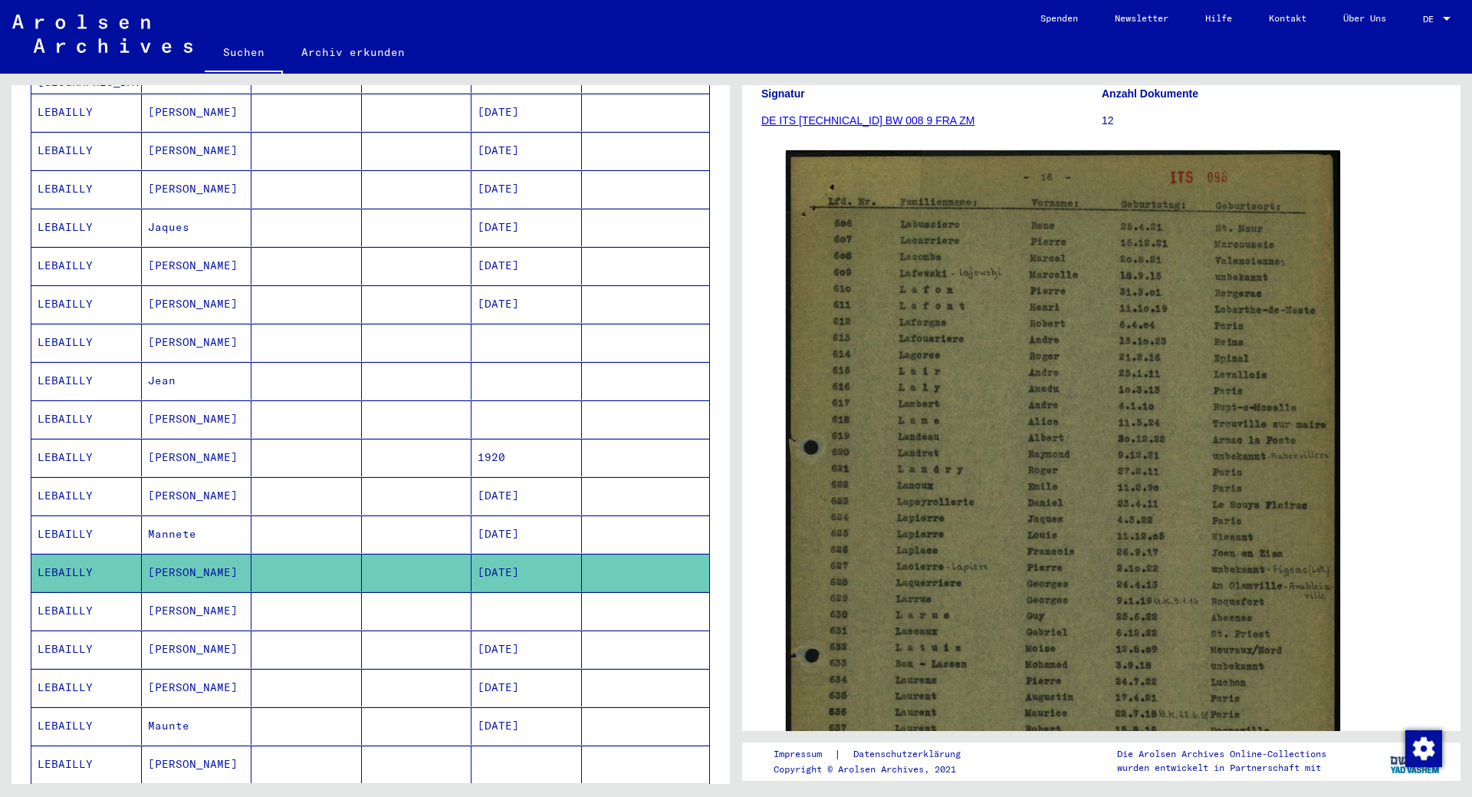
click at [74, 600] on mat-cell "LEBAILLY" at bounding box center [86, 611] width 110 height 38
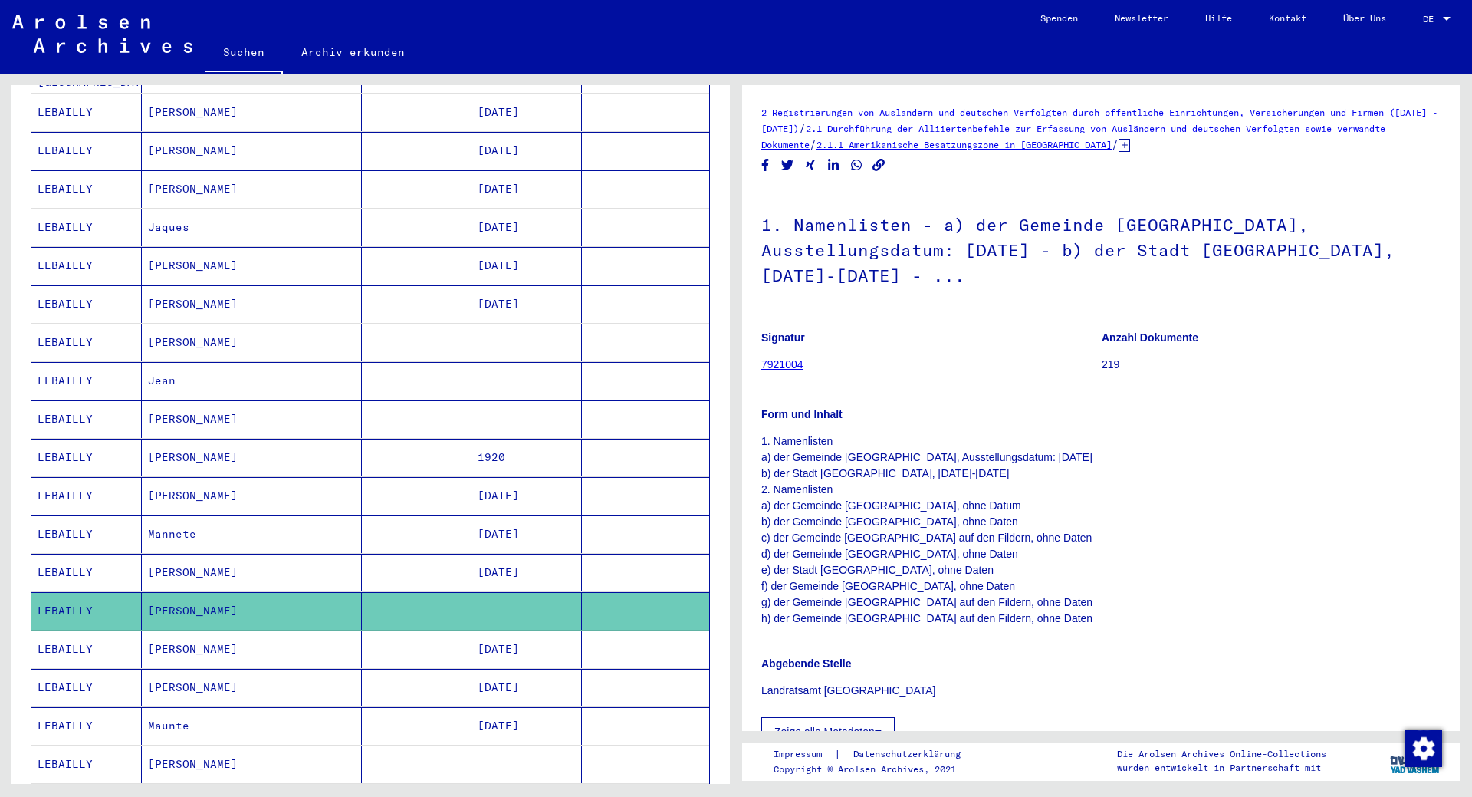
click at [56, 639] on mat-cell "LEBAILLY" at bounding box center [86, 649] width 110 height 38
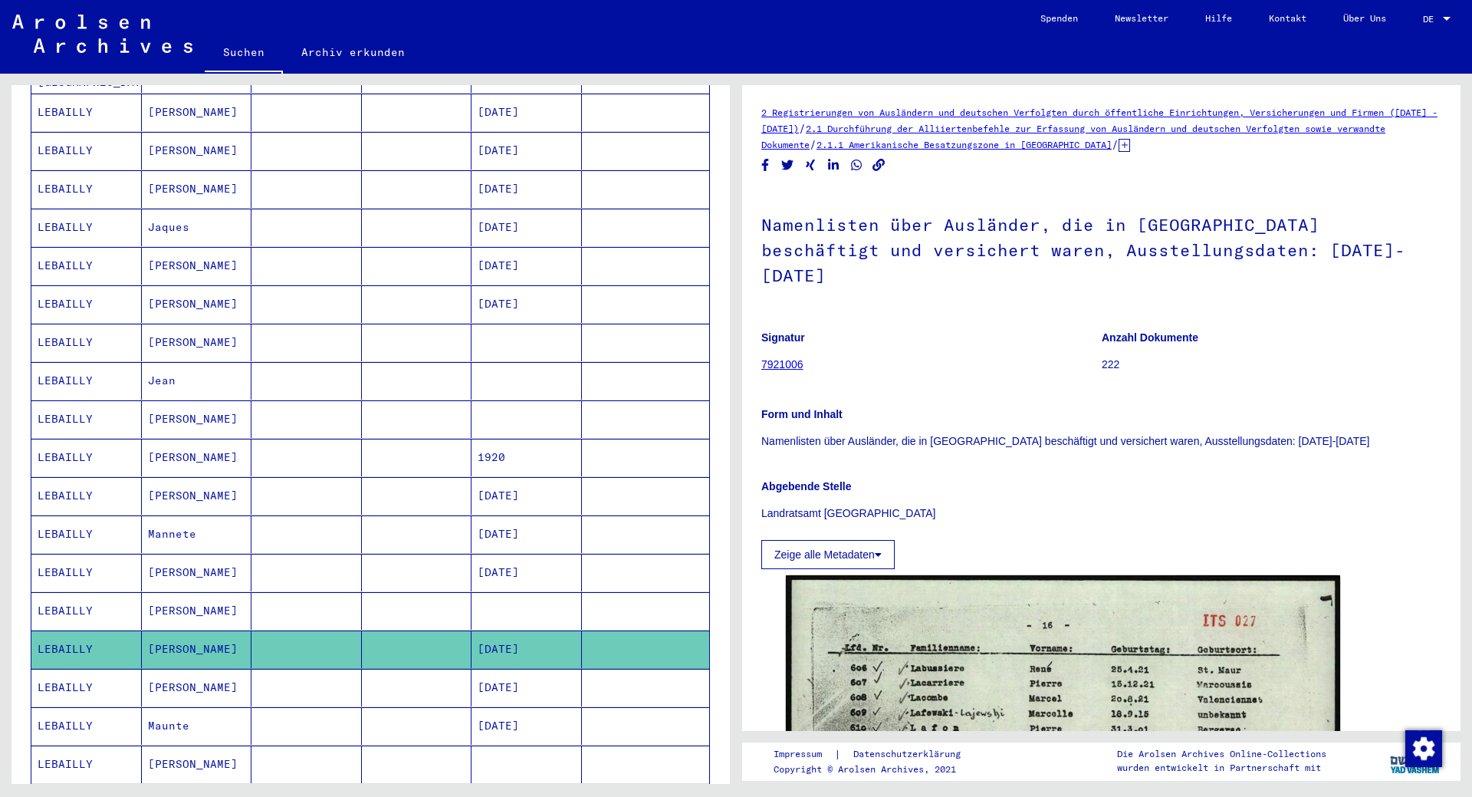
click at [76, 679] on mat-cell "LEBAILLY" at bounding box center [86, 688] width 110 height 38
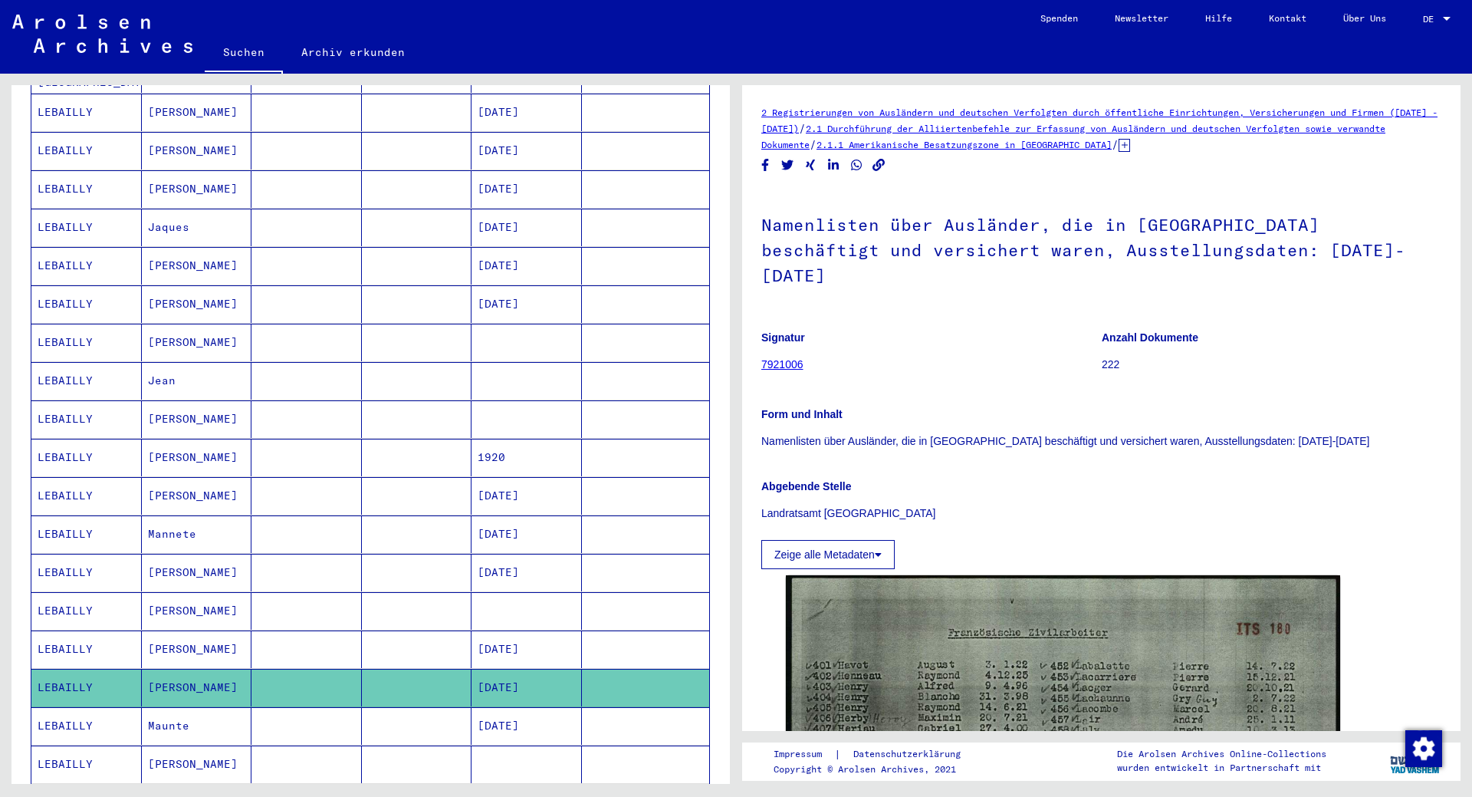
scroll to position [773, 0]
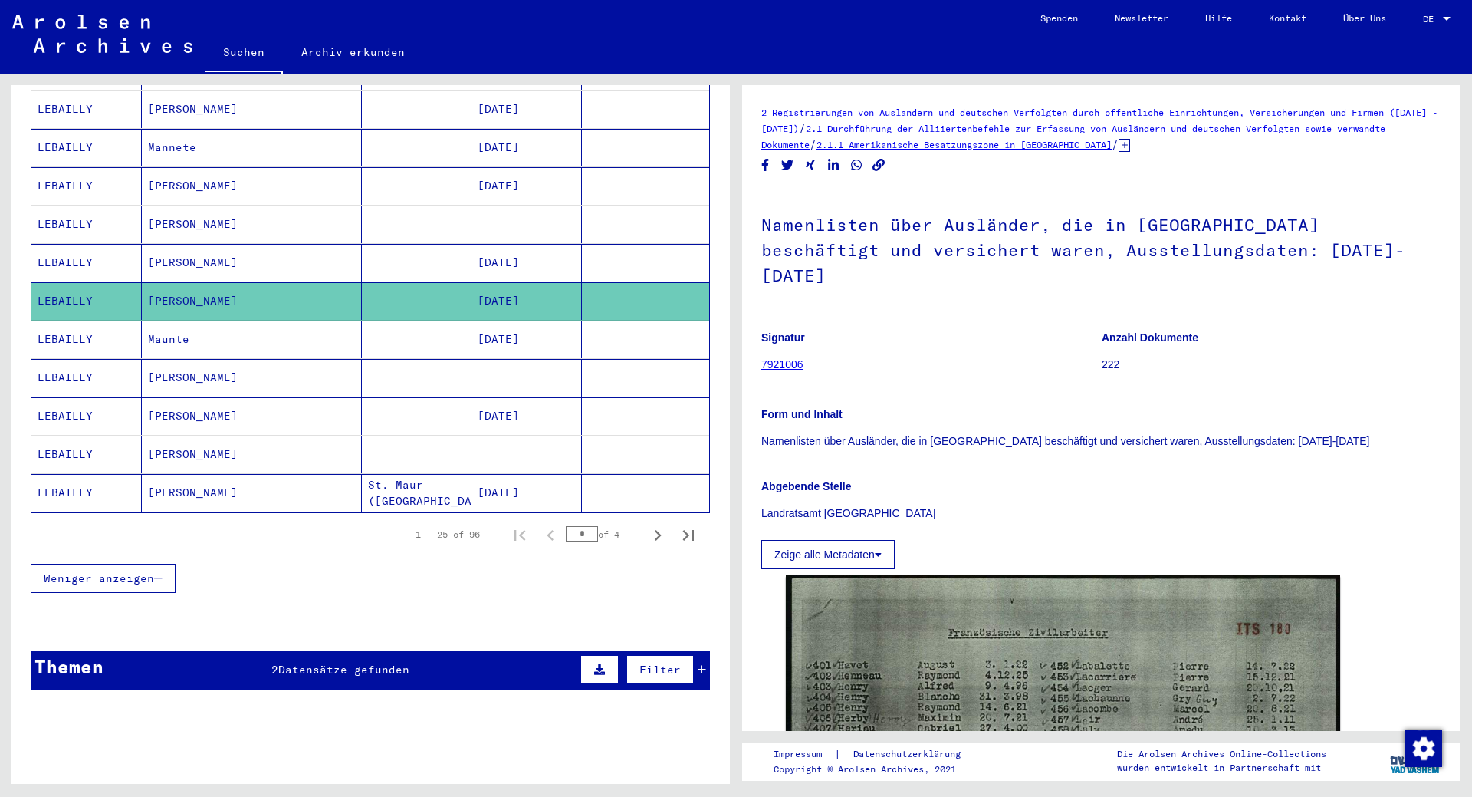
click at [81, 359] on mat-cell "LEBAILLY" at bounding box center [86, 378] width 110 height 38
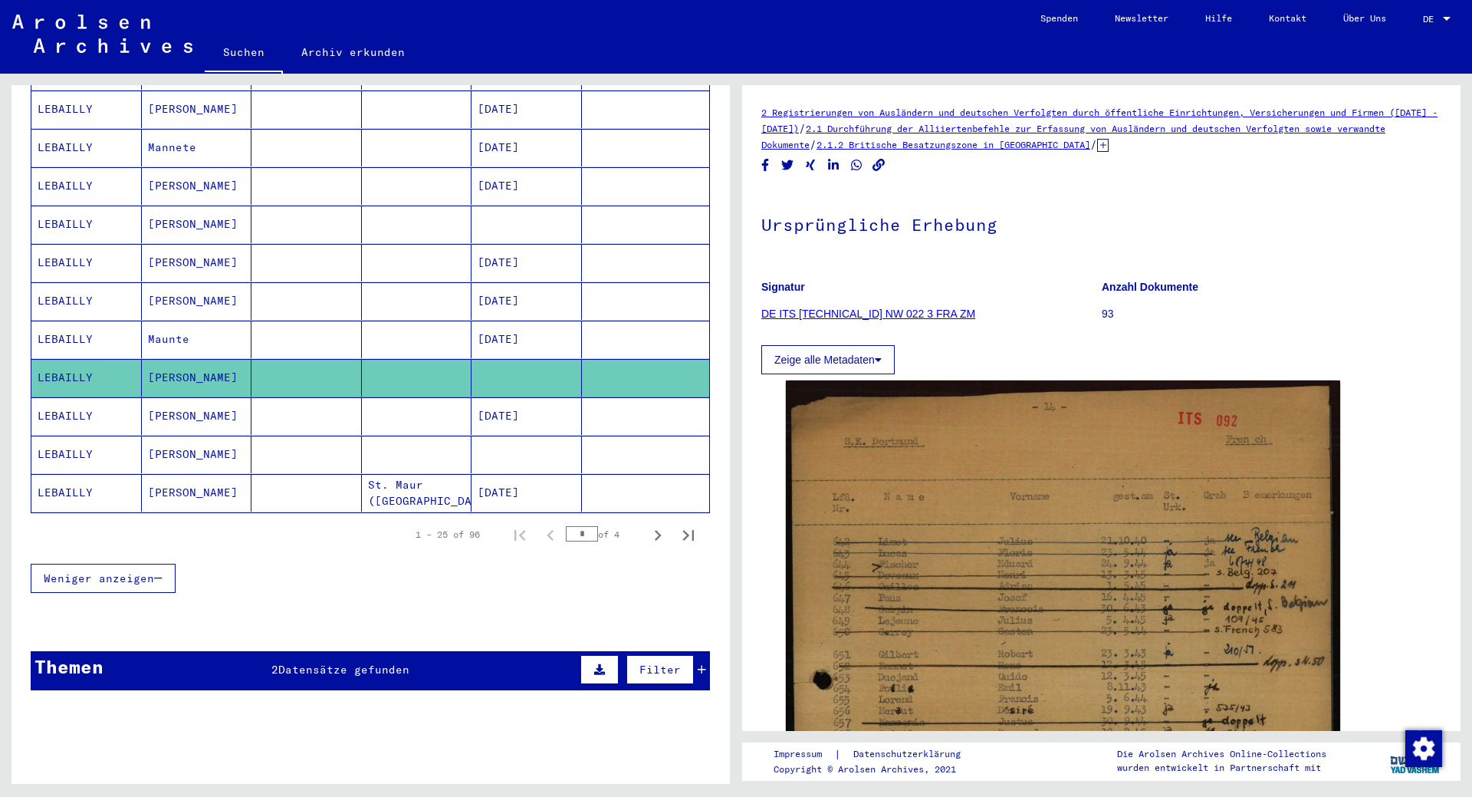
click at [73, 400] on mat-cell "LEBAILLY" at bounding box center [86, 416] width 110 height 38
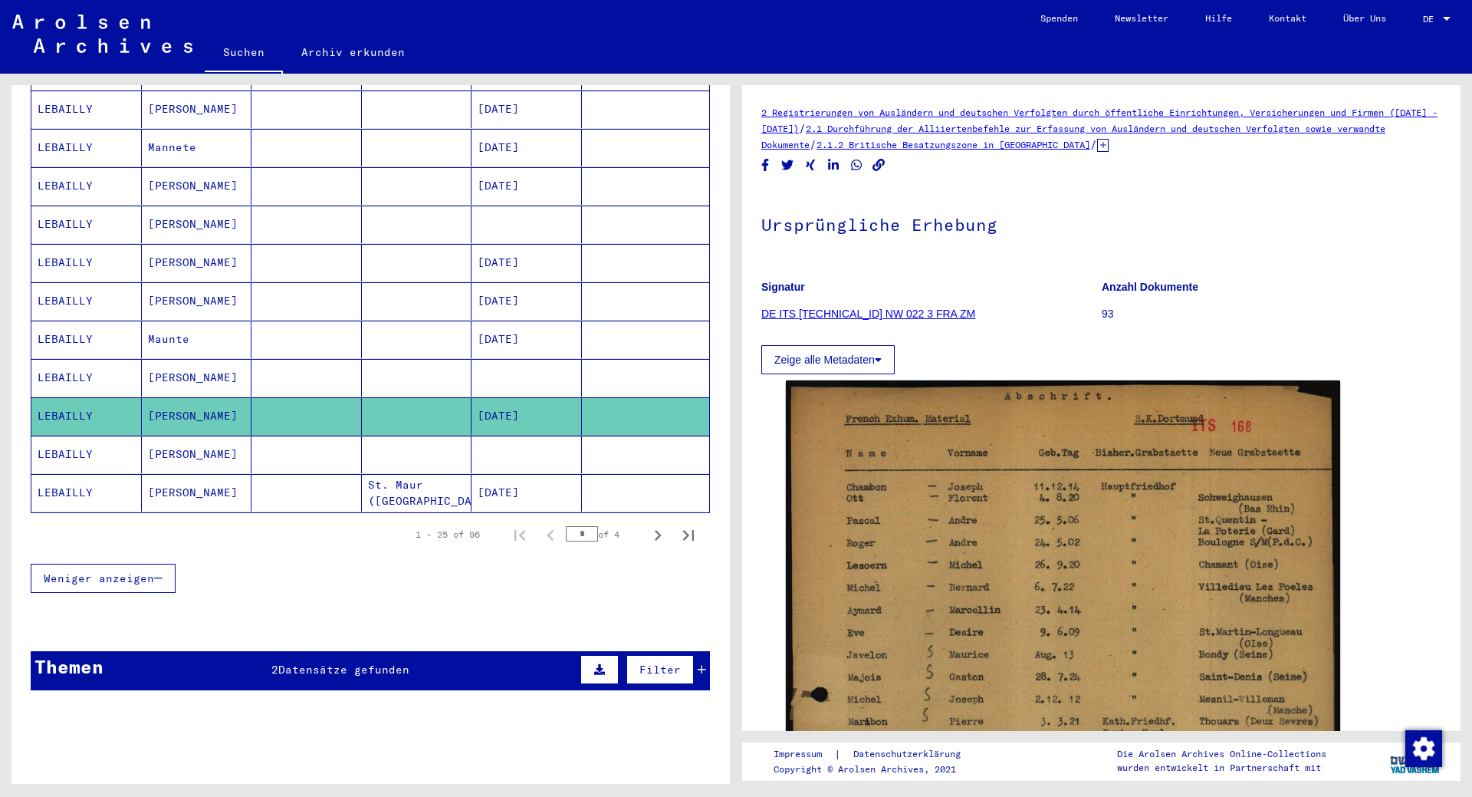
click at [74, 446] on mat-cell "LEBAILLY" at bounding box center [86, 455] width 110 height 38
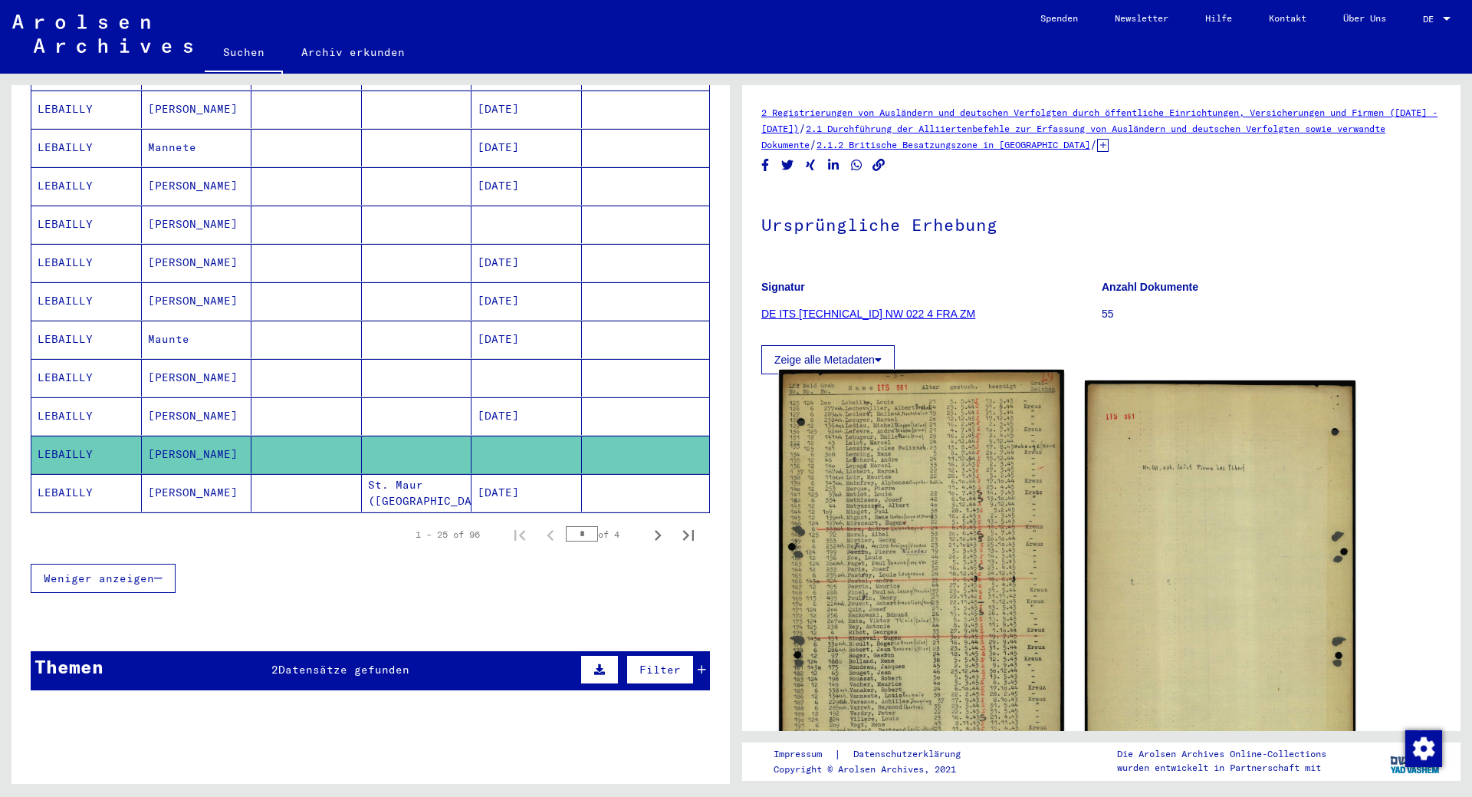
click at [970, 549] on img at bounding box center [921, 588] width 284 height 436
